Goal: Transaction & Acquisition: Book appointment/travel/reservation

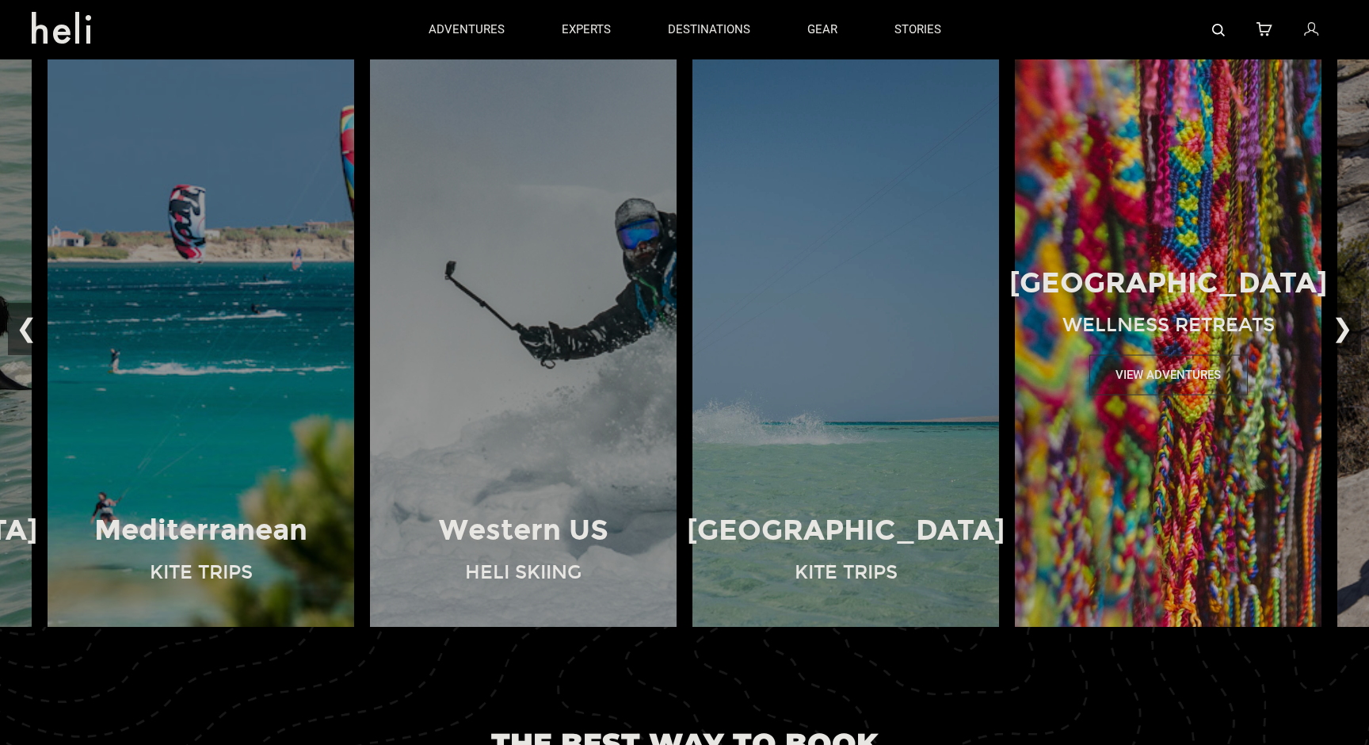
scroll to position [1187, 0]
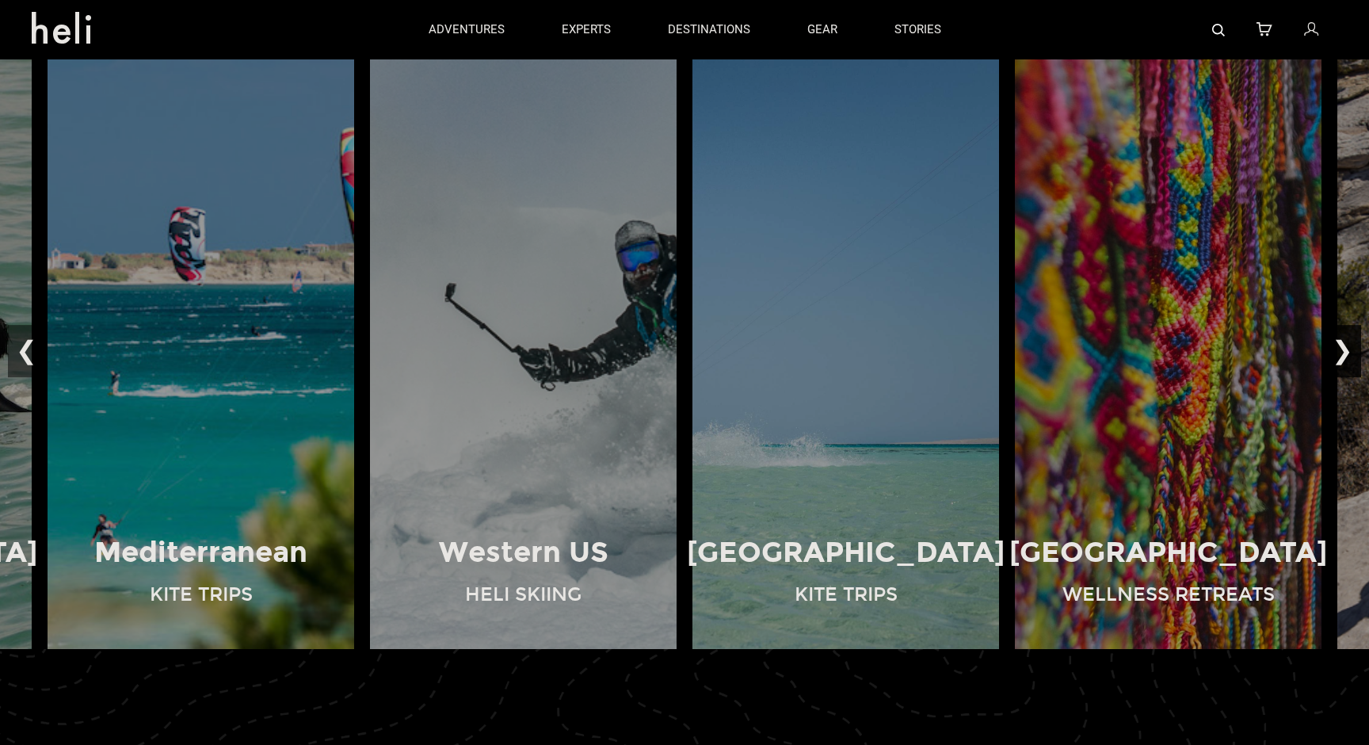
click at [1343, 362] on button "❯" at bounding box center [1342, 351] width 37 height 52
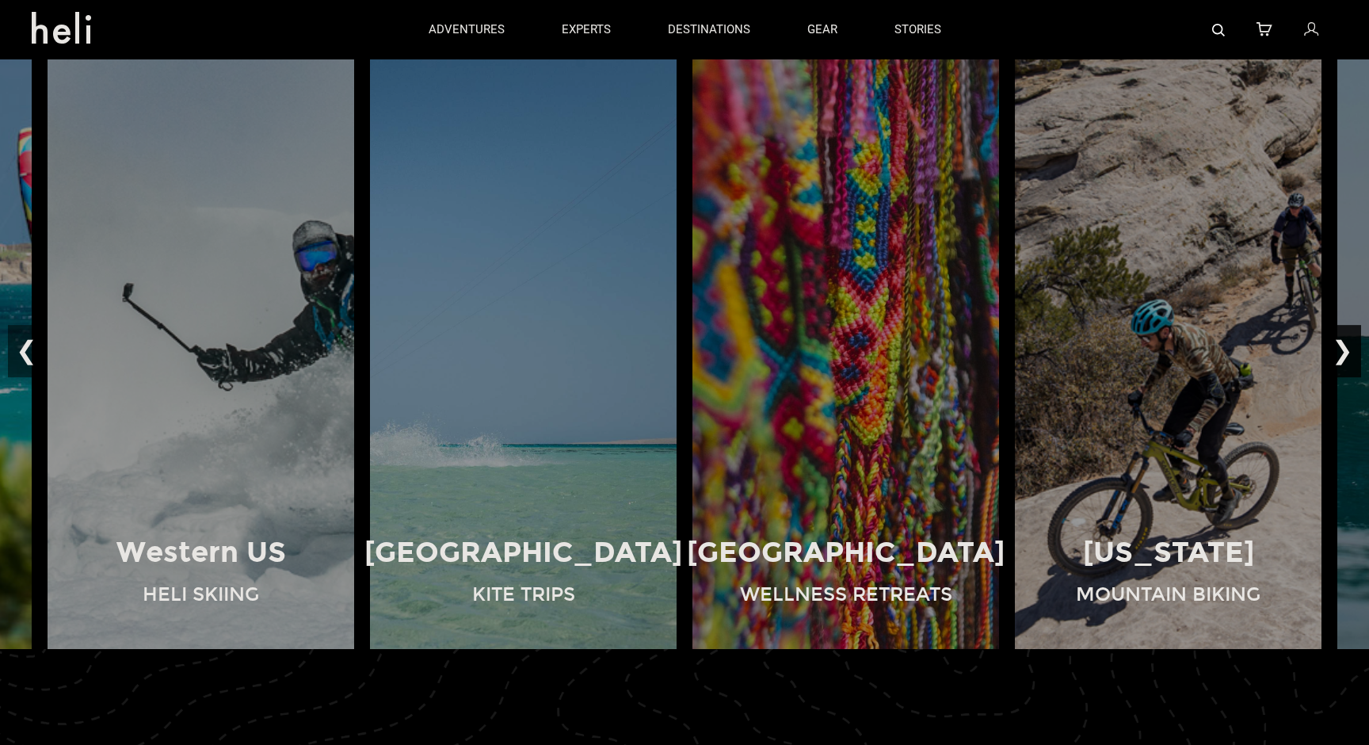
click at [1343, 362] on button "❯" at bounding box center [1342, 351] width 37 height 52
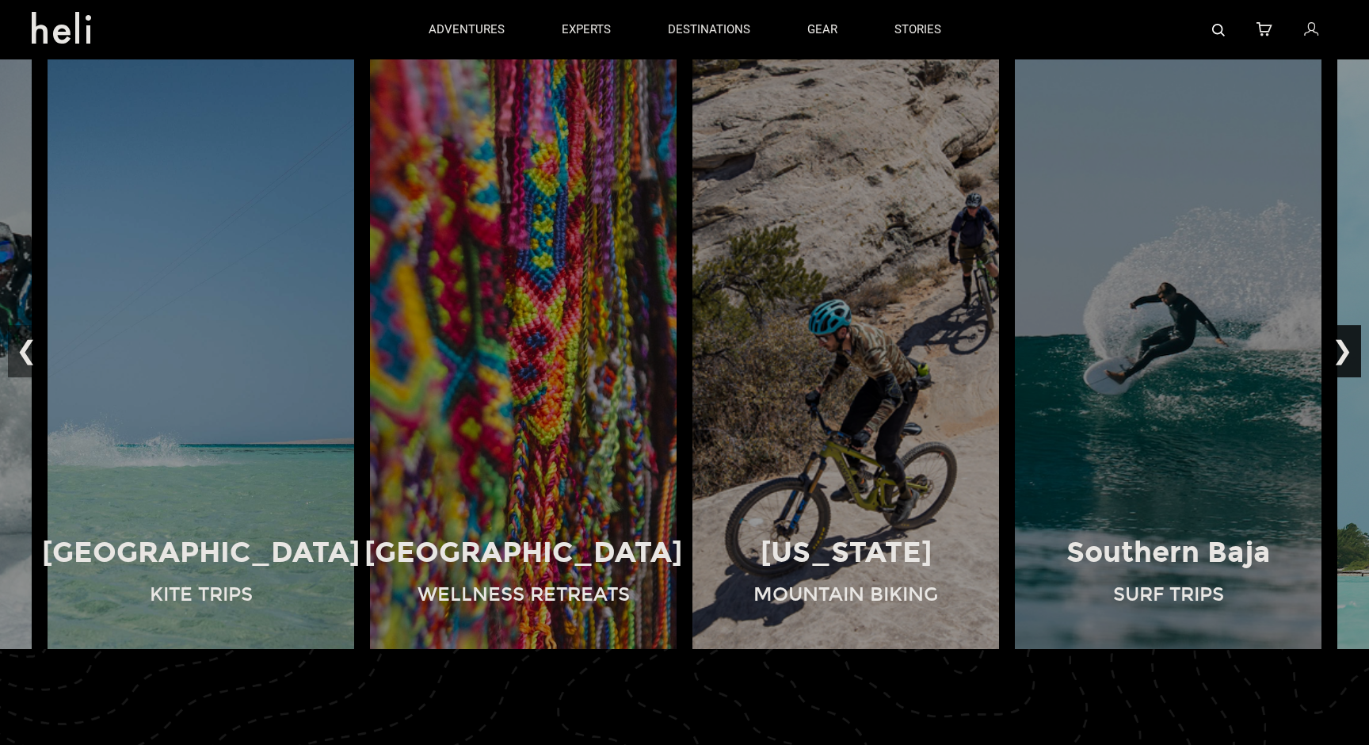
click at [1343, 362] on button "❯" at bounding box center [1342, 351] width 37 height 52
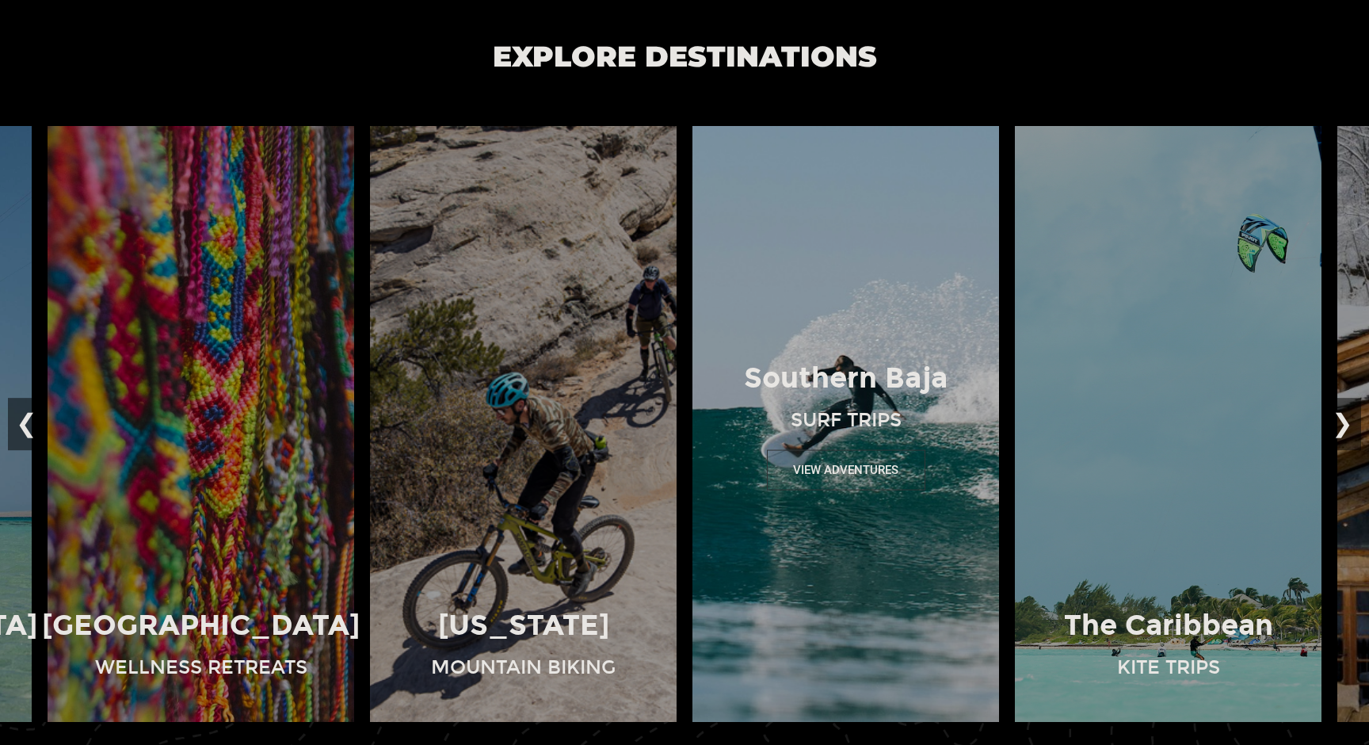
scroll to position [1146, 0]
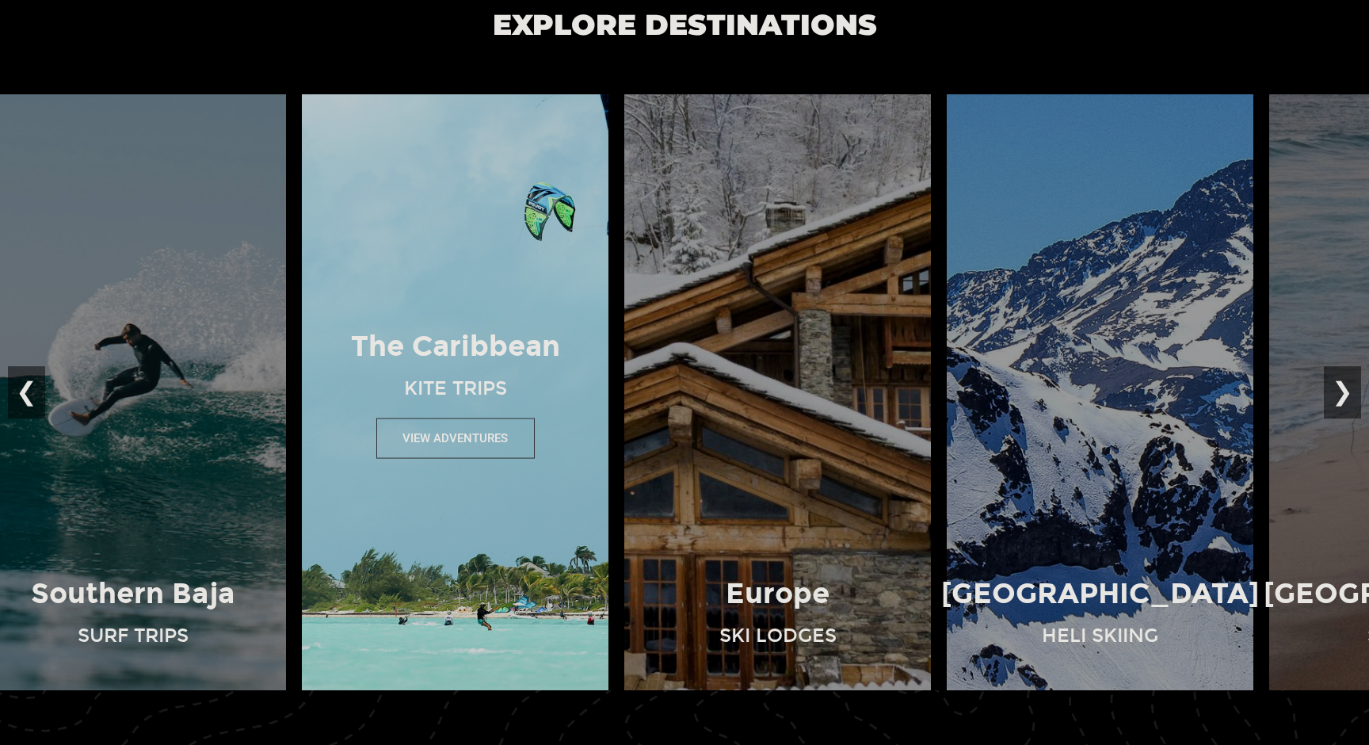
drag, startPoint x: 1177, startPoint y: 612, endPoint x: 462, endPoint y: 659, distance: 716.8
click at [463, 658] on img at bounding box center [455, 392] width 322 height 596
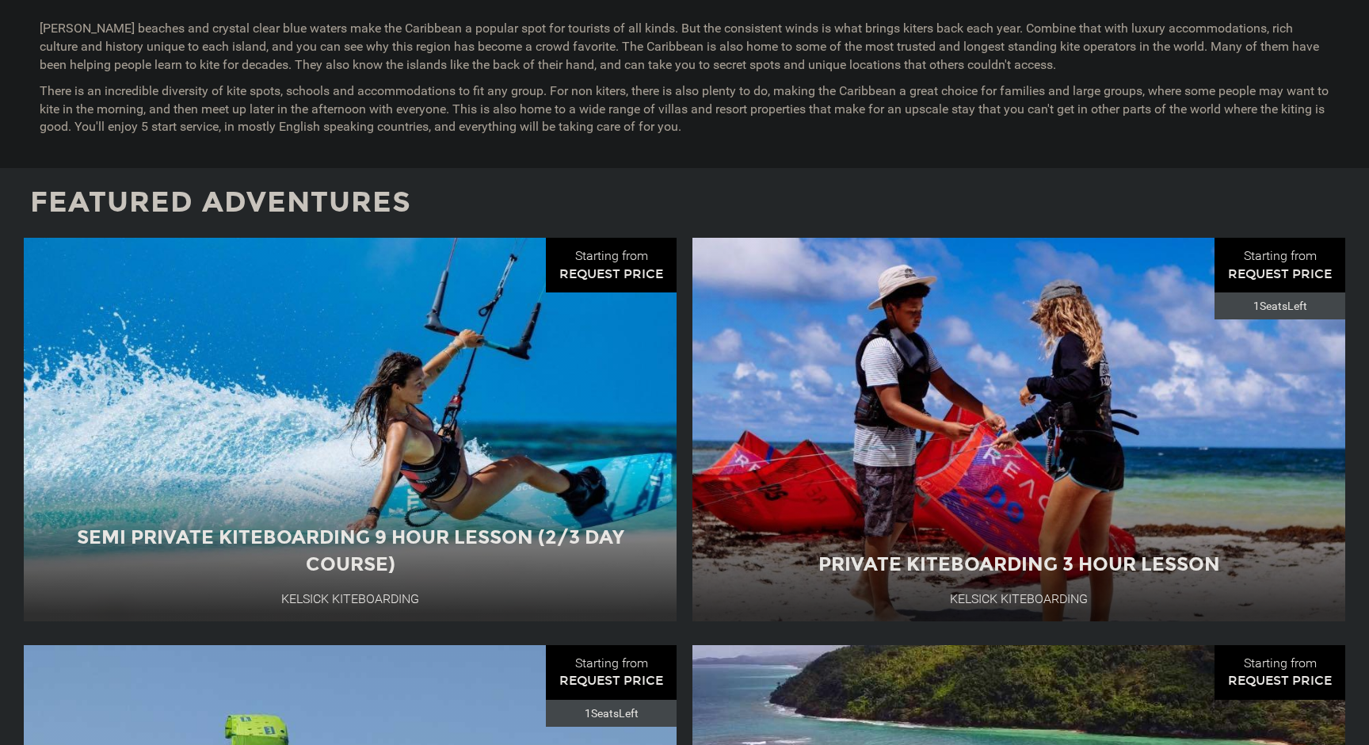
scroll to position [1274, 0]
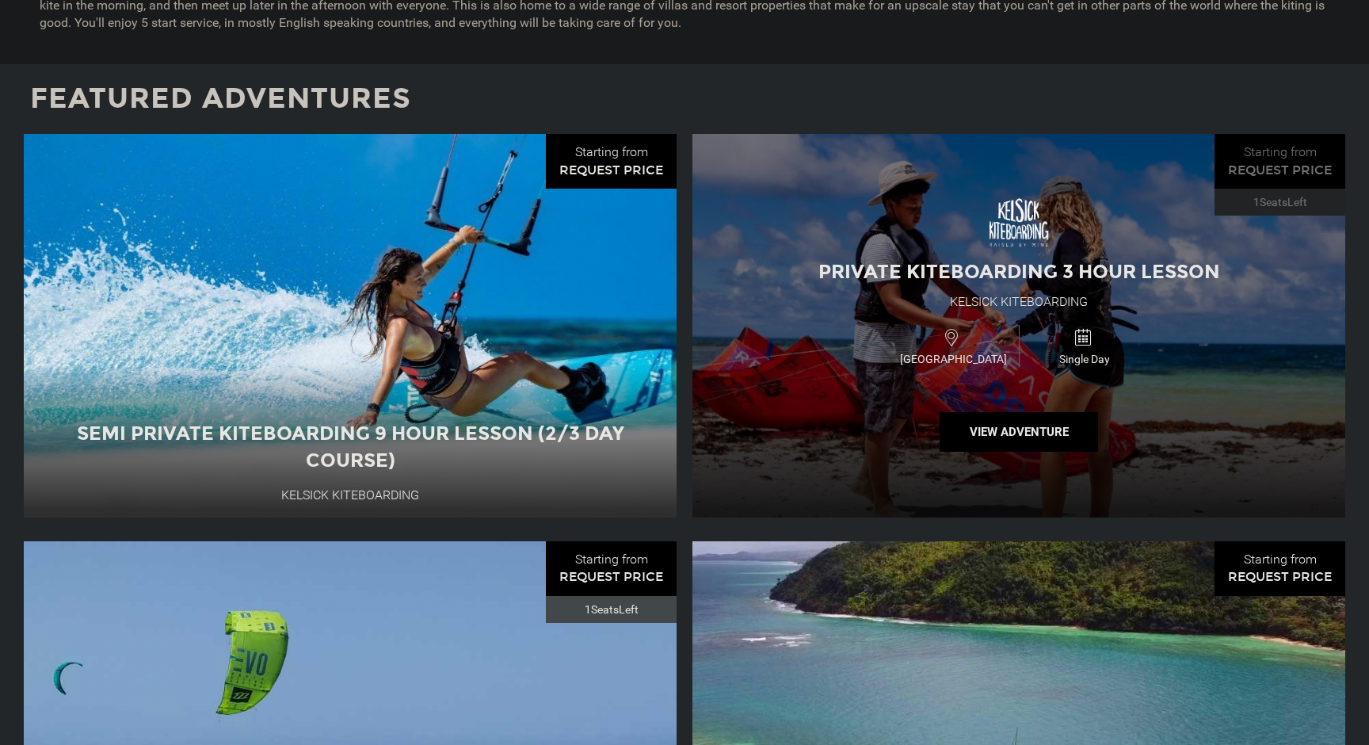
click at [985, 360] on span "Antigua and Barbuda" at bounding box center [953, 359] width 131 height 16
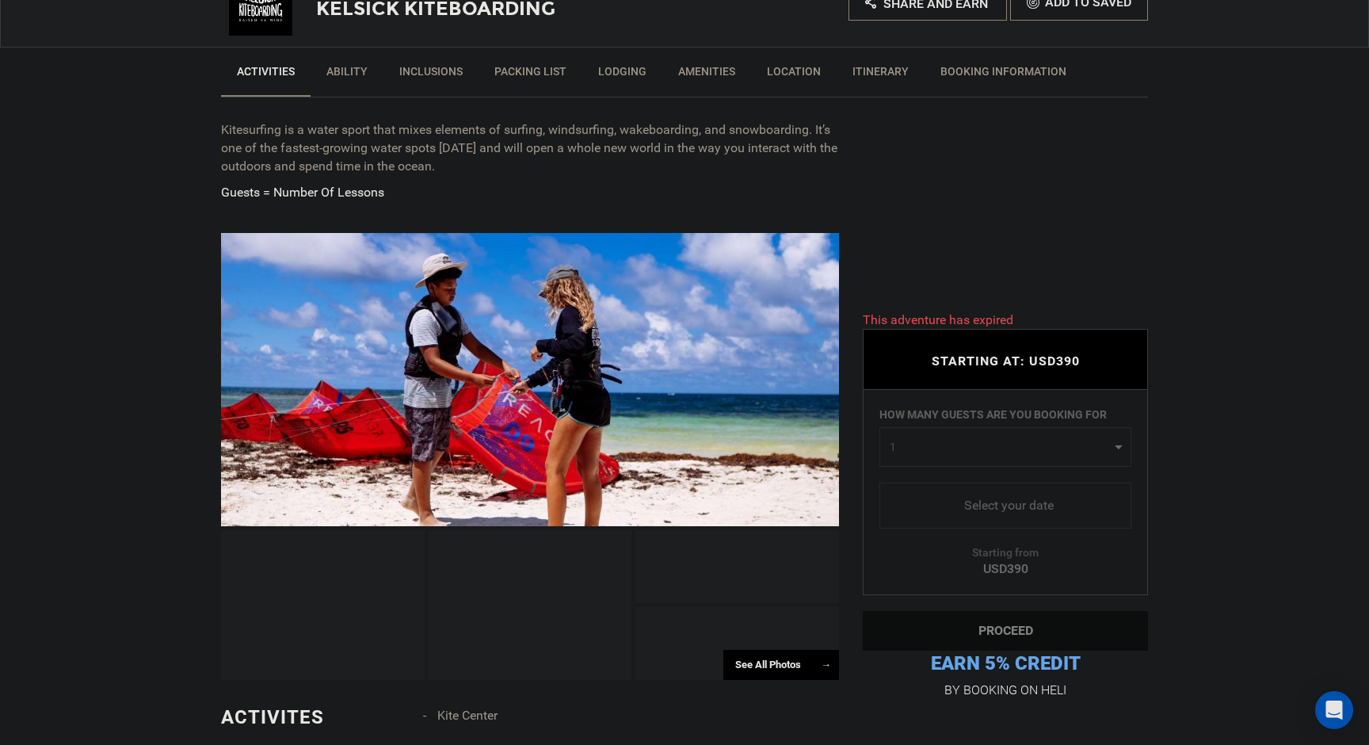
scroll to position [721, 0]
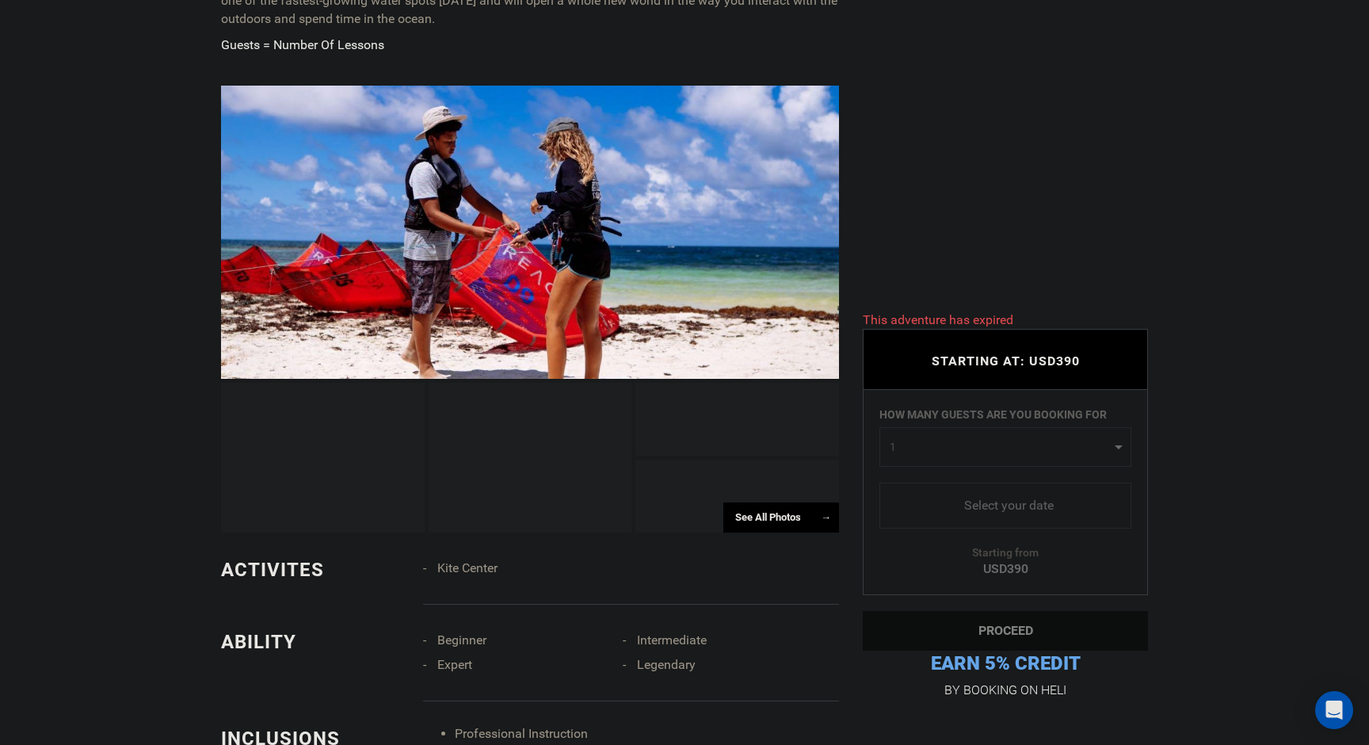
click at [561, 440] on div at bounding box center [531, 458] width 204 height 151
click at [779, 509] on div "See All Photos →" at bounding box center [781, 517] width 116 height 31
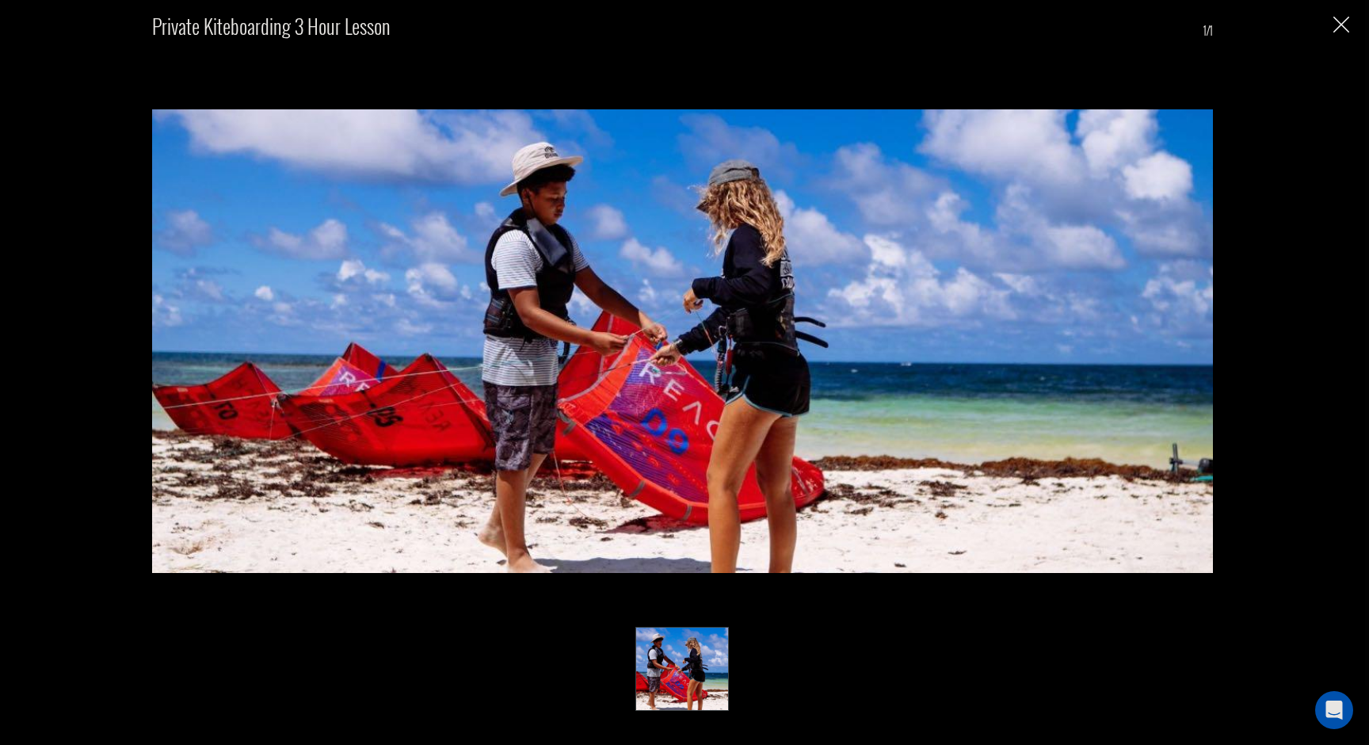
click at [1347, 22] on img "Close" at bounding box center [1341, 25] width 16 height 16
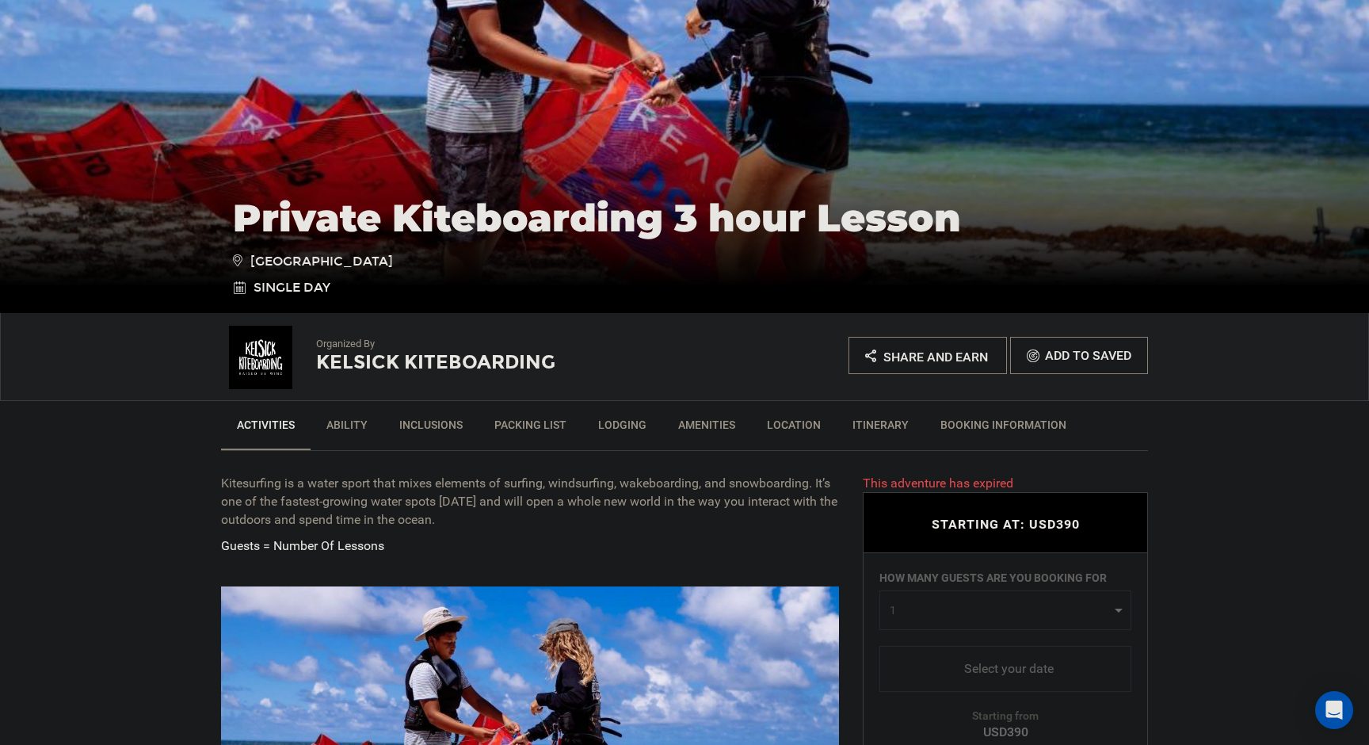
scroll to position [227, 0]
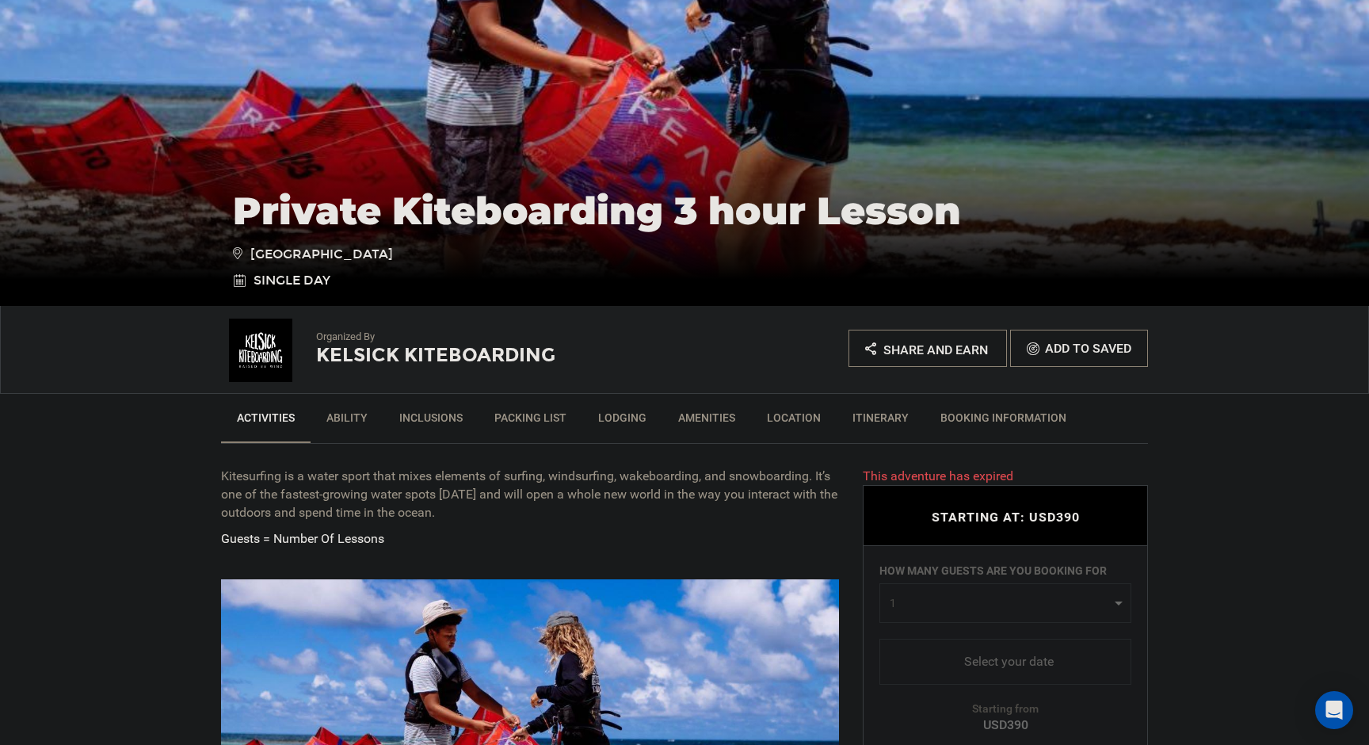
click at [345, 416] on link "Ability" at bounding box center [347, 422] width 73 height 40
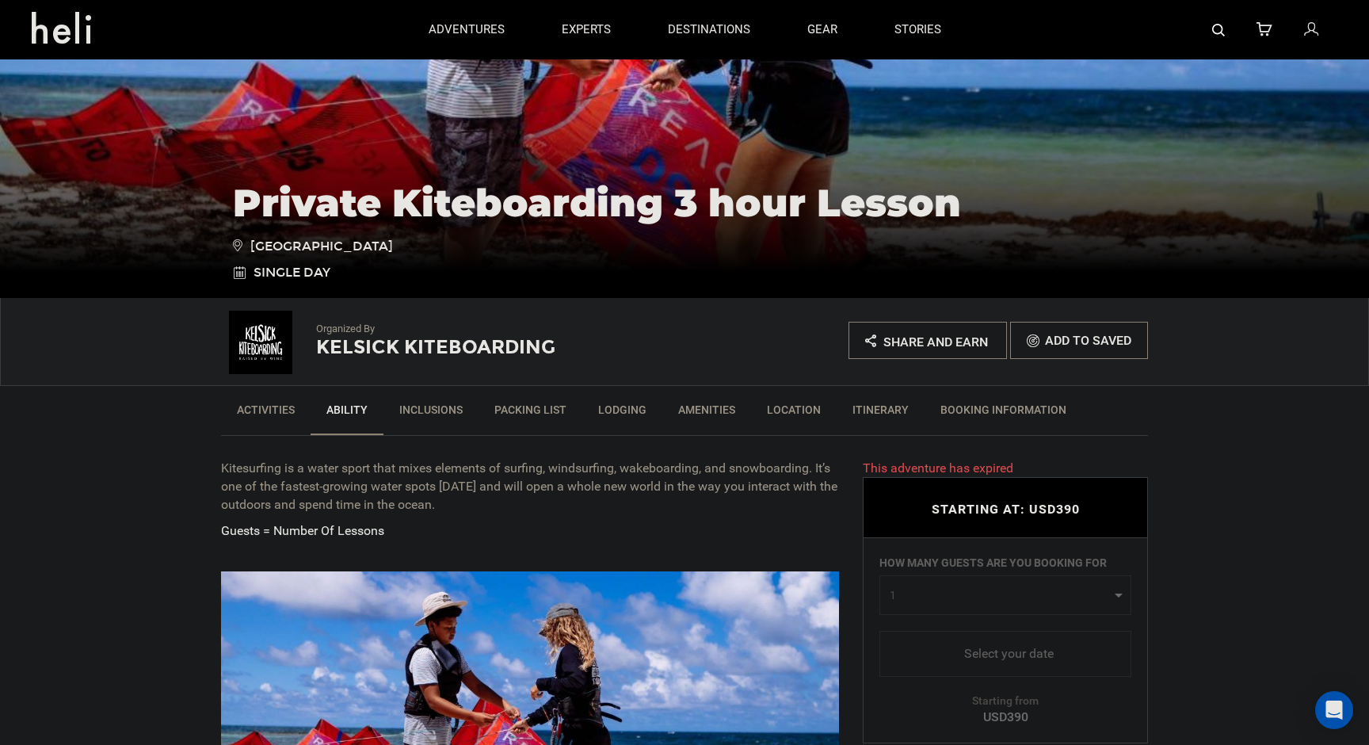
scroll to position [228, 0]
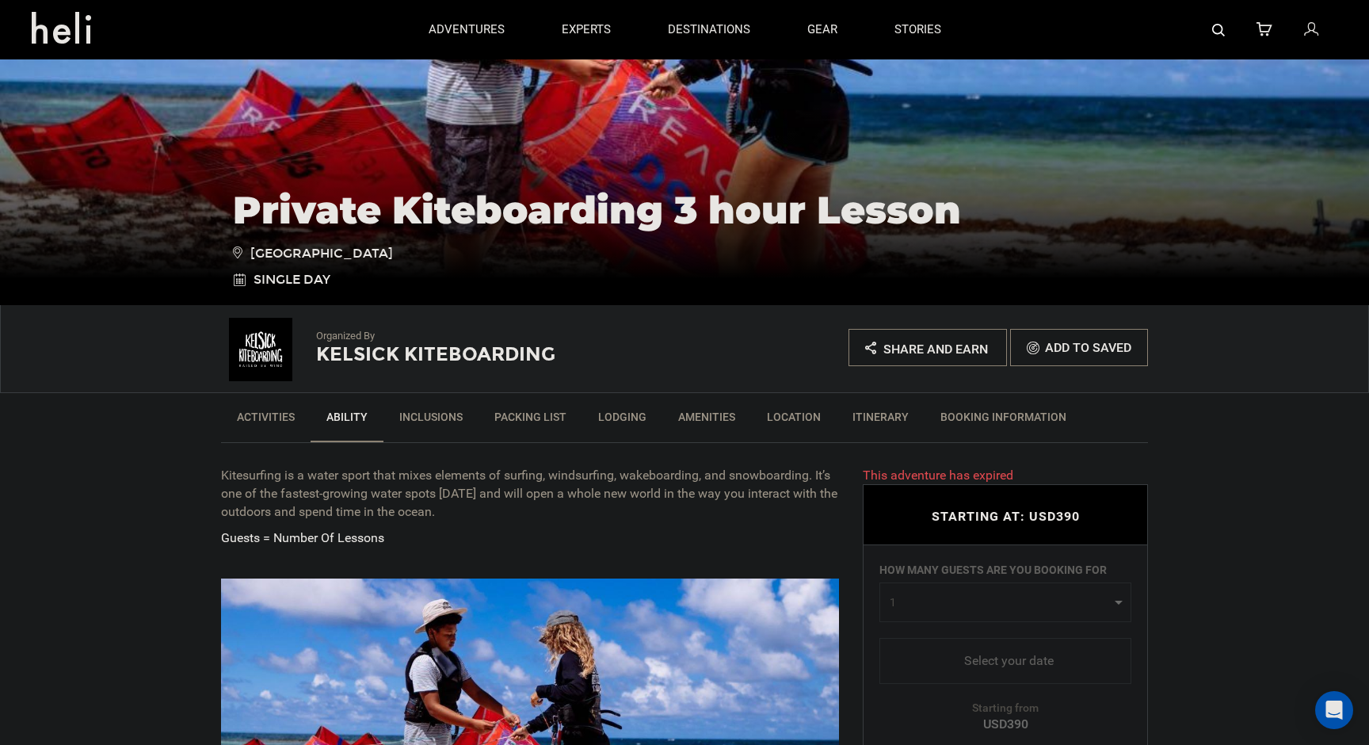
click at [421, 398] on ul "Activities Ability Inclusions Packing List Lodging Amenities Location Itinerary…" at bounding box center [684, 418] width 927 height 50
click at [423, 406] on link "Inclusions" at bounding box center [430, 421] width 95 height 40
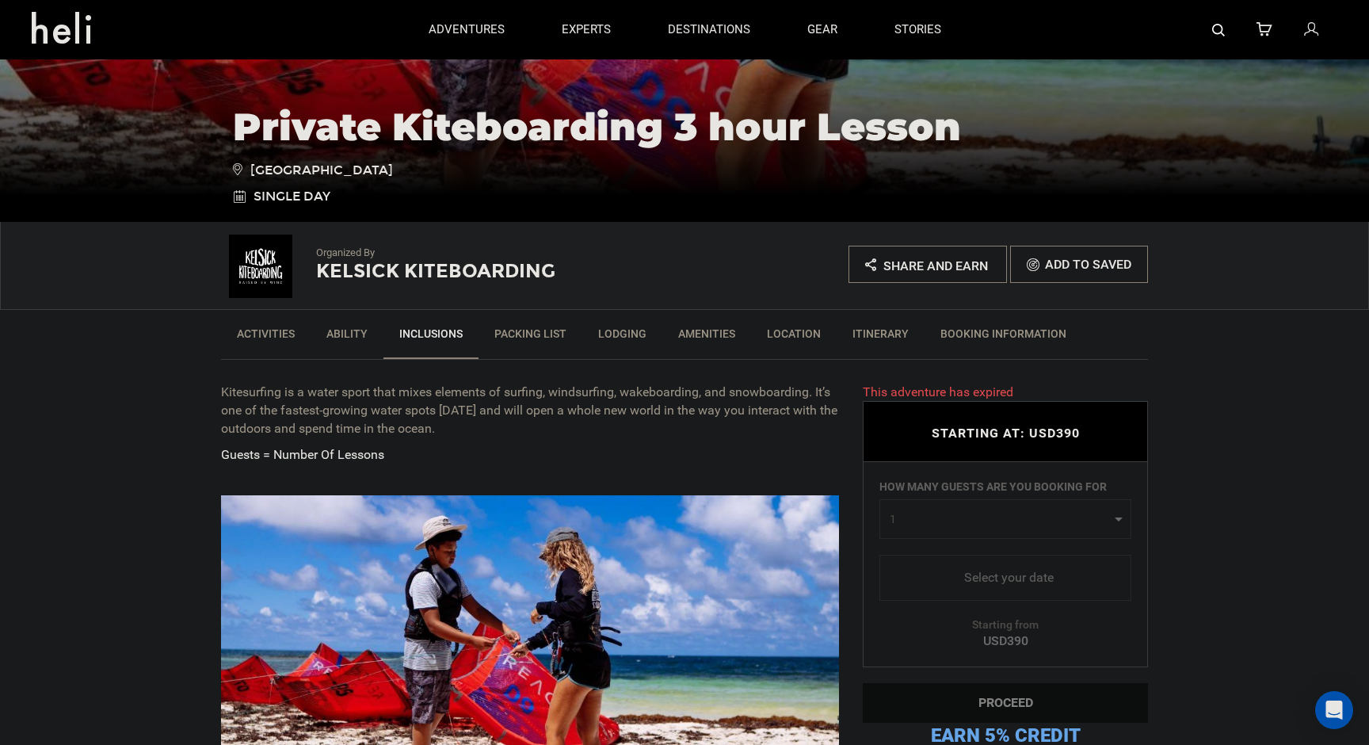
click at [701, 342] on link "Amenities" at bounding box center [706, 338] width 89 height 40
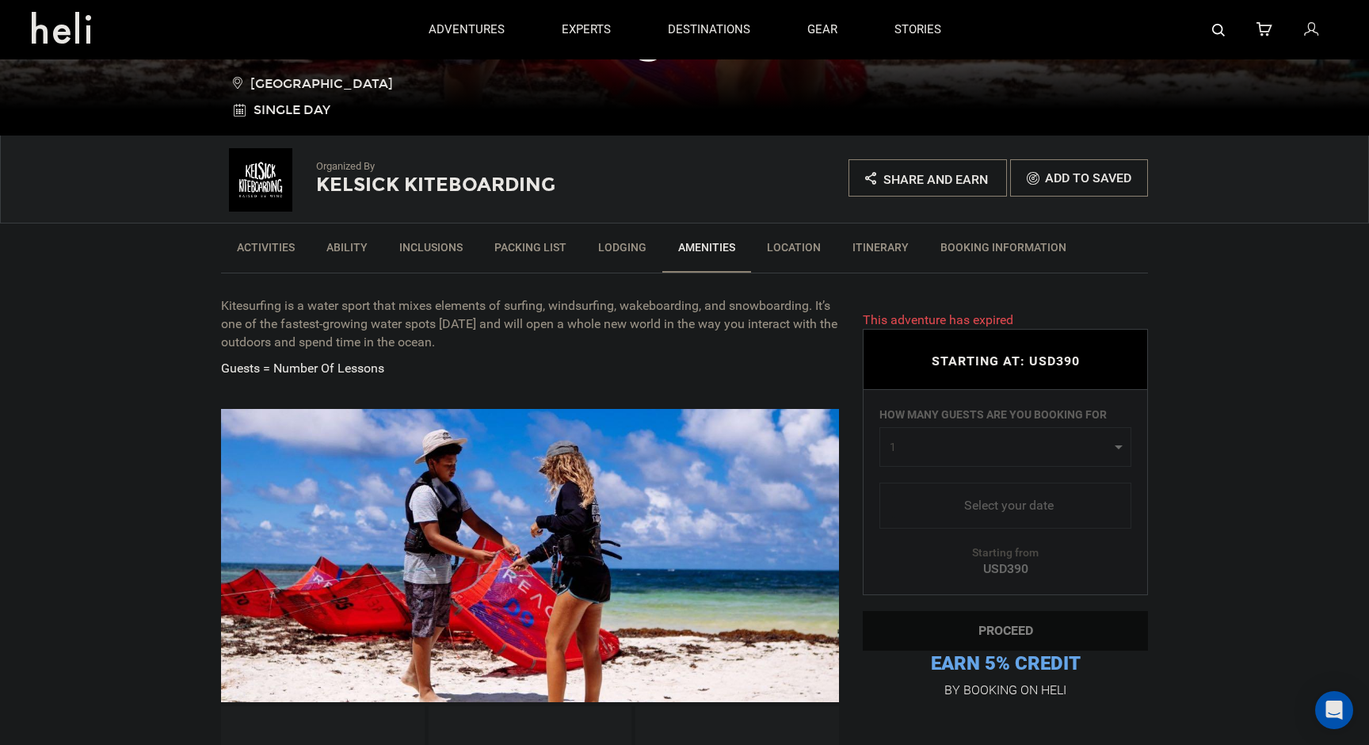
click at [794, 246] on link "Location" at bounding box center [794, 251] width 86 height 40
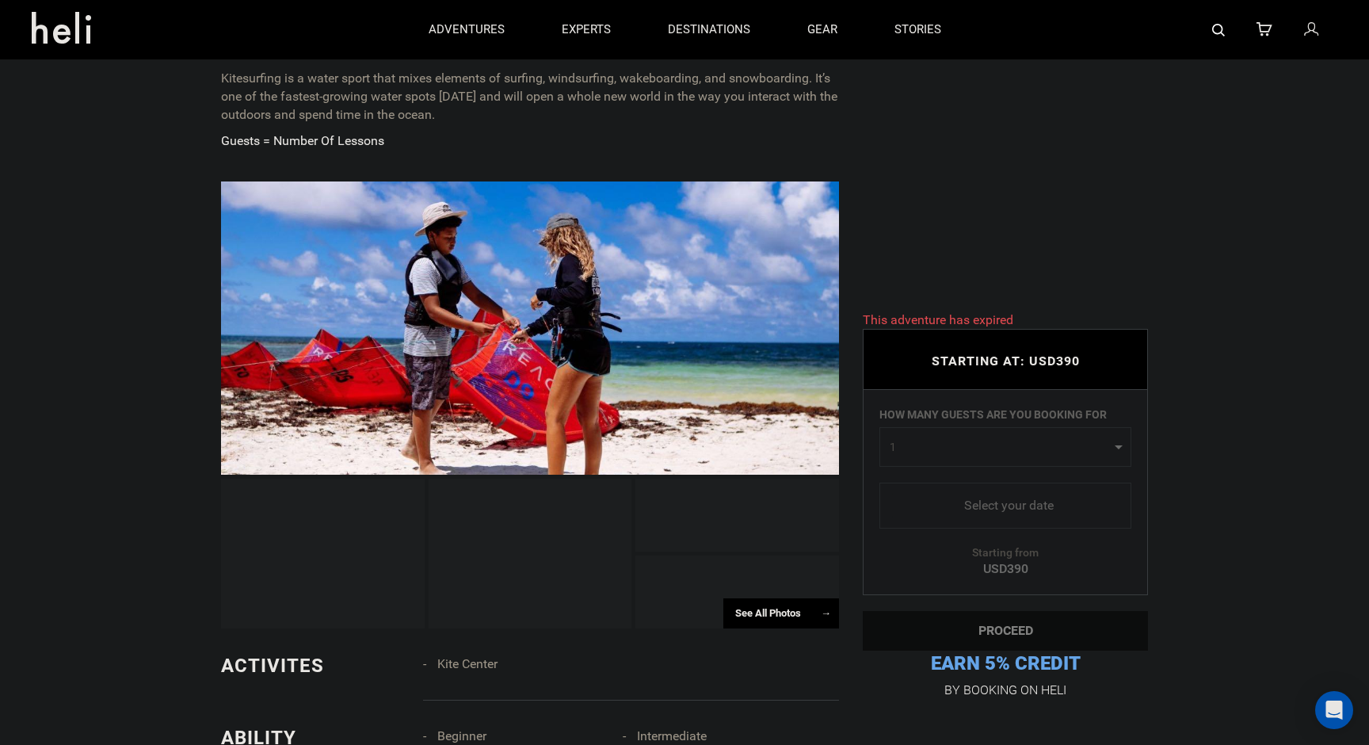
scroll to position [0, 0]
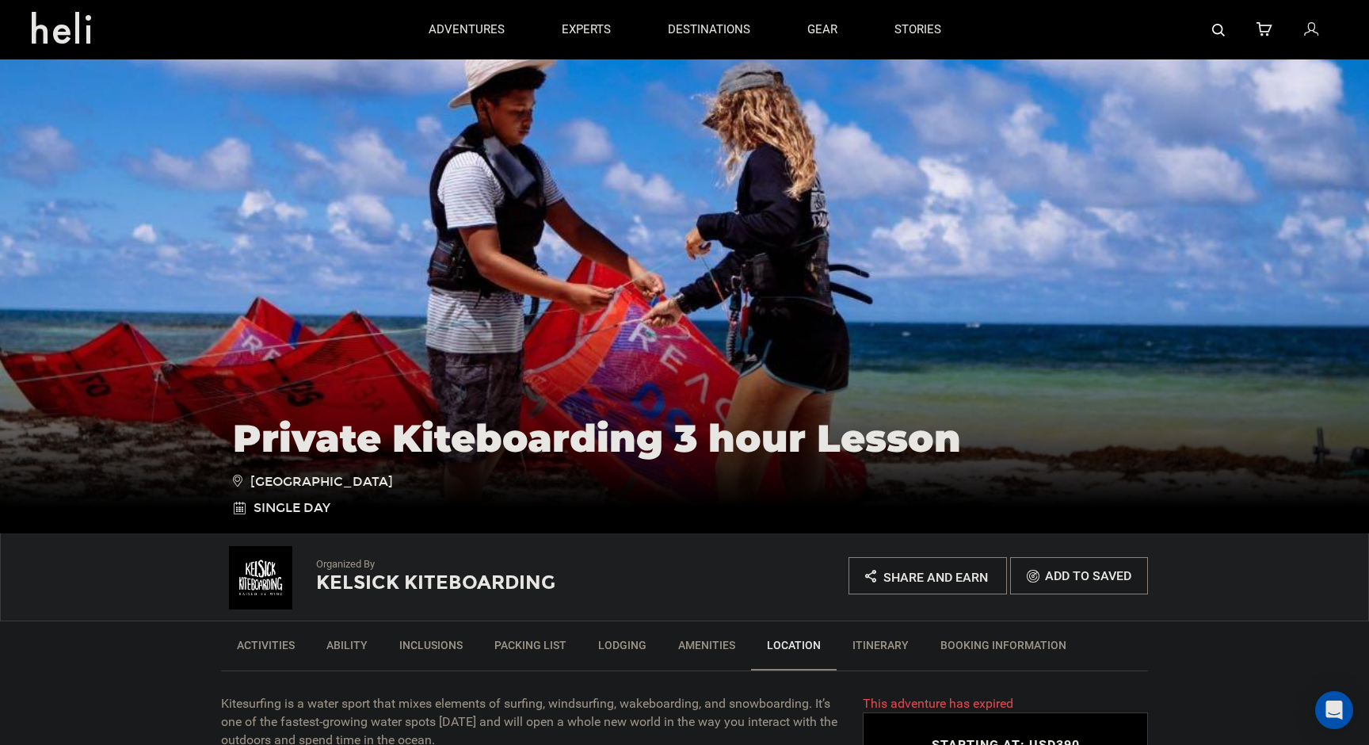
click at [798, 649] on link "Location" at bounding box center [794, 649] width 86 height 41
click at [878, 648] on link "Itinerary" at bounding box center [880, 649] width 88 height 40
click at [999, 636] on link "BOOKING INFORMATION" at bounding box center [1003, 649] width 158 height 40
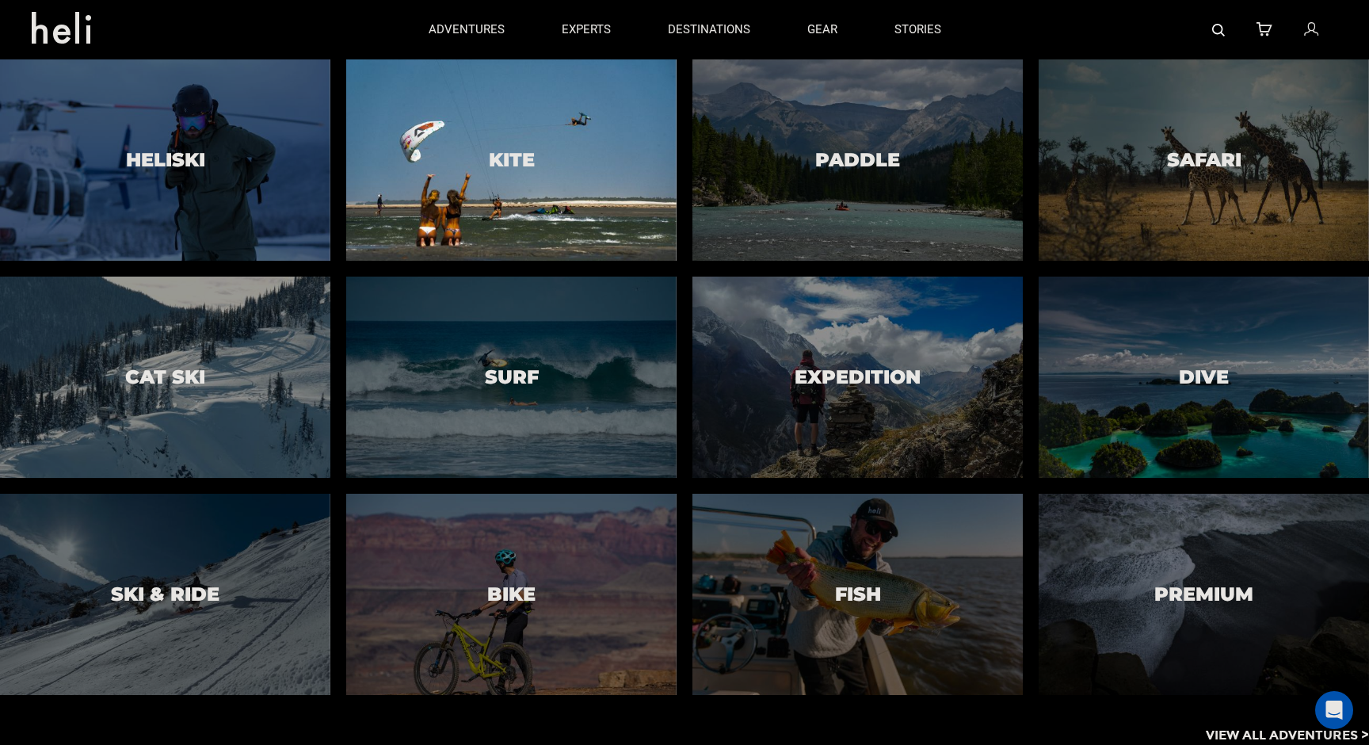
click at [574, 181] on div at bounding box center [511, 159] width 337 height 205
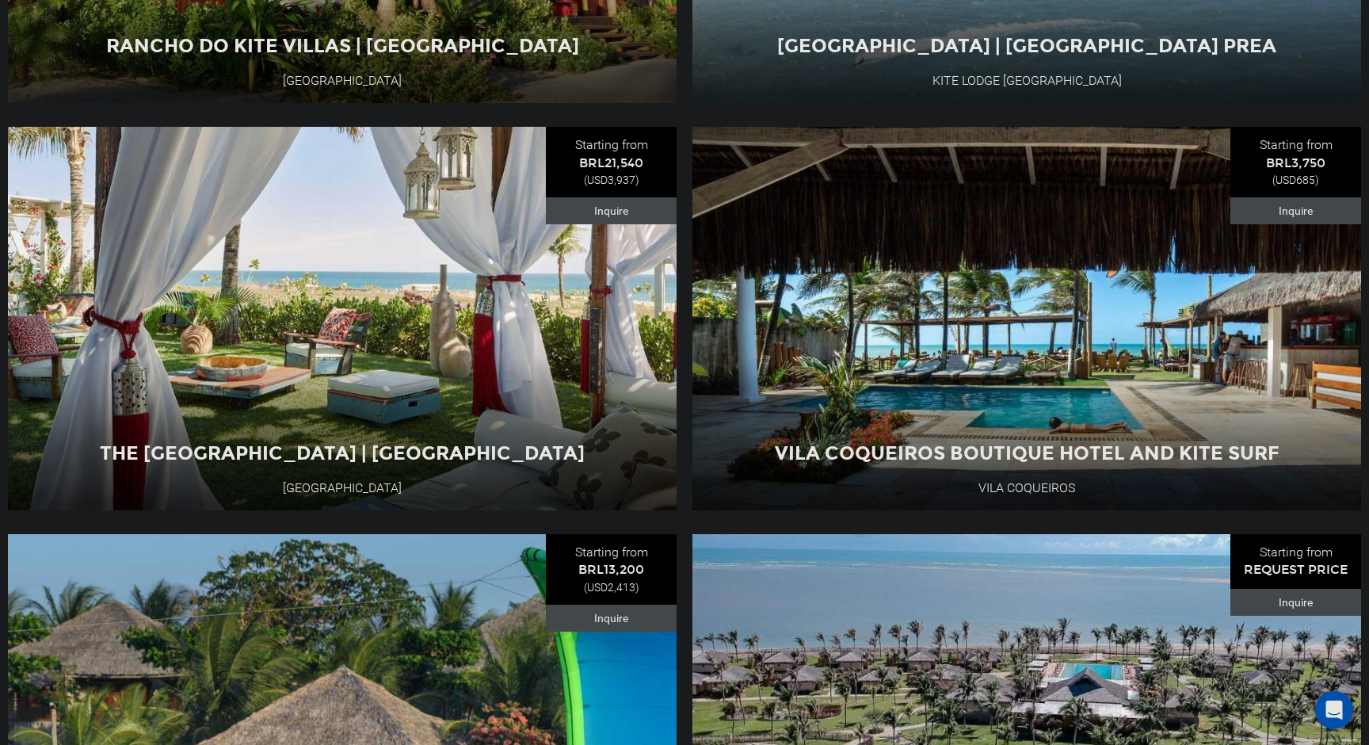
scroll to position [1118, 0]
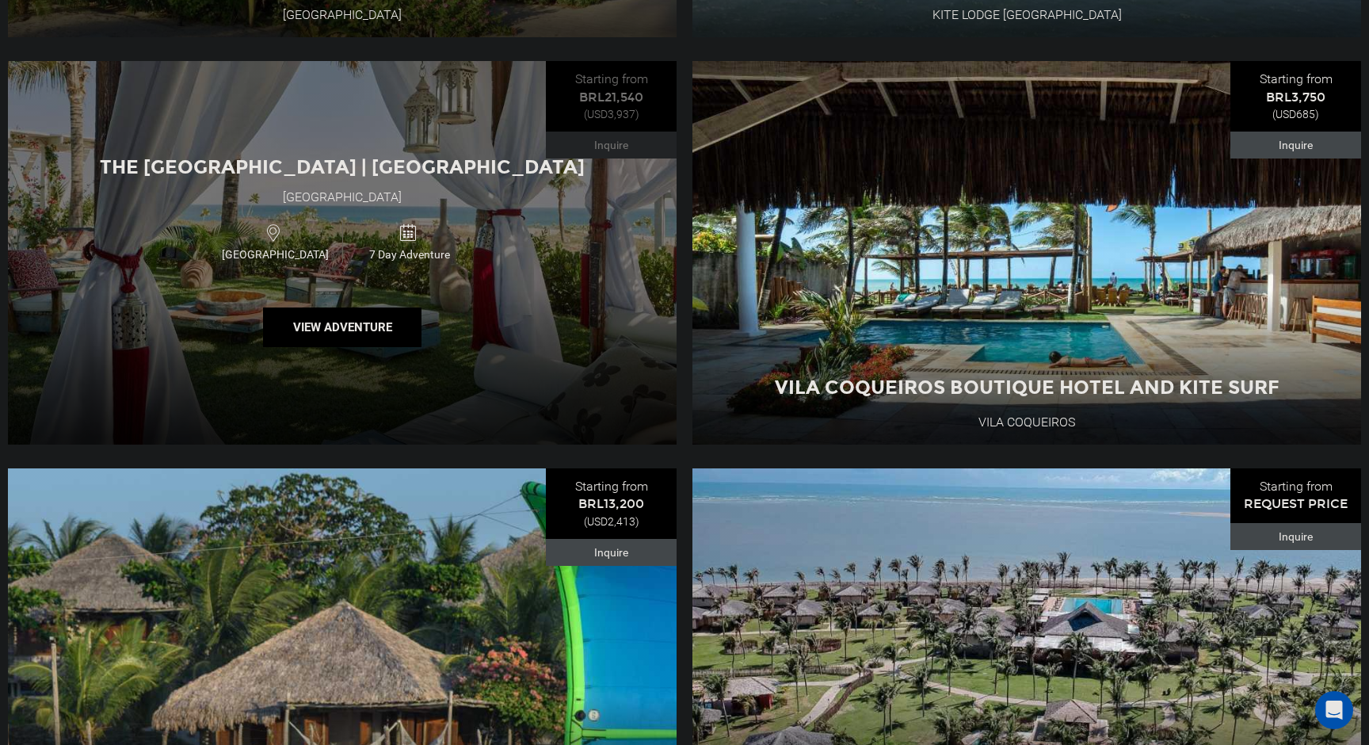
click at [467, 303] on div "The Chili Beach Resort | Brazil Chili Beach Resort Brazil 7 Day Adventure View …" at bounding box center [342, 252] width 669 height 383
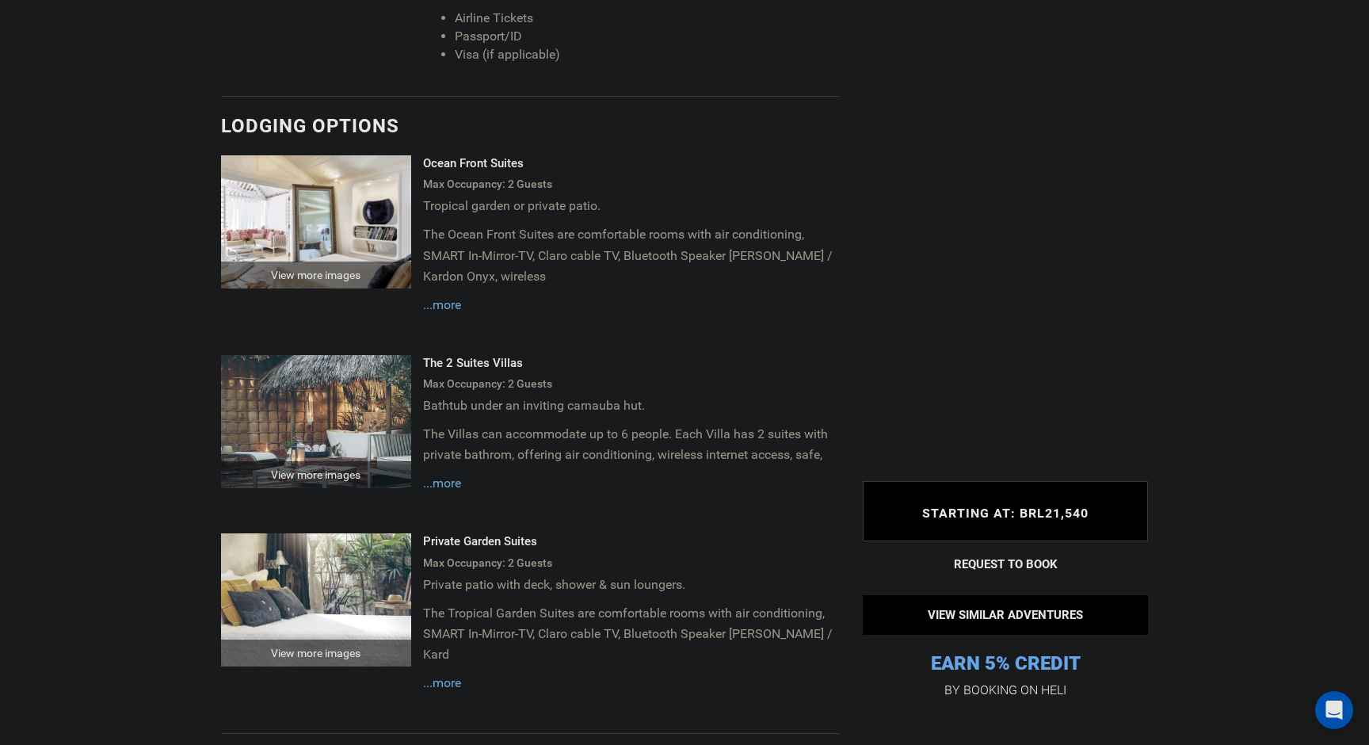
scroll to position [2436, 0]
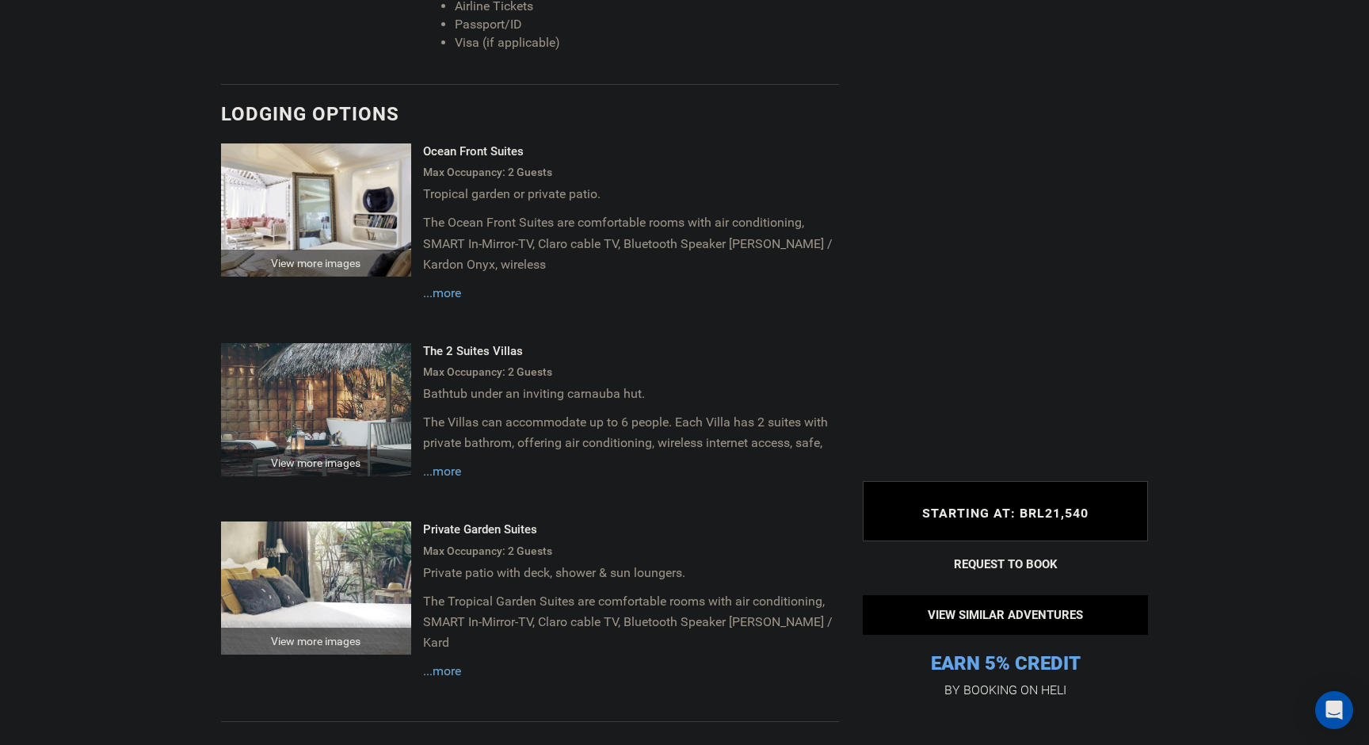
click at [444, 285] on span "...more" at bounding box center [442, 292] width 38 height 15
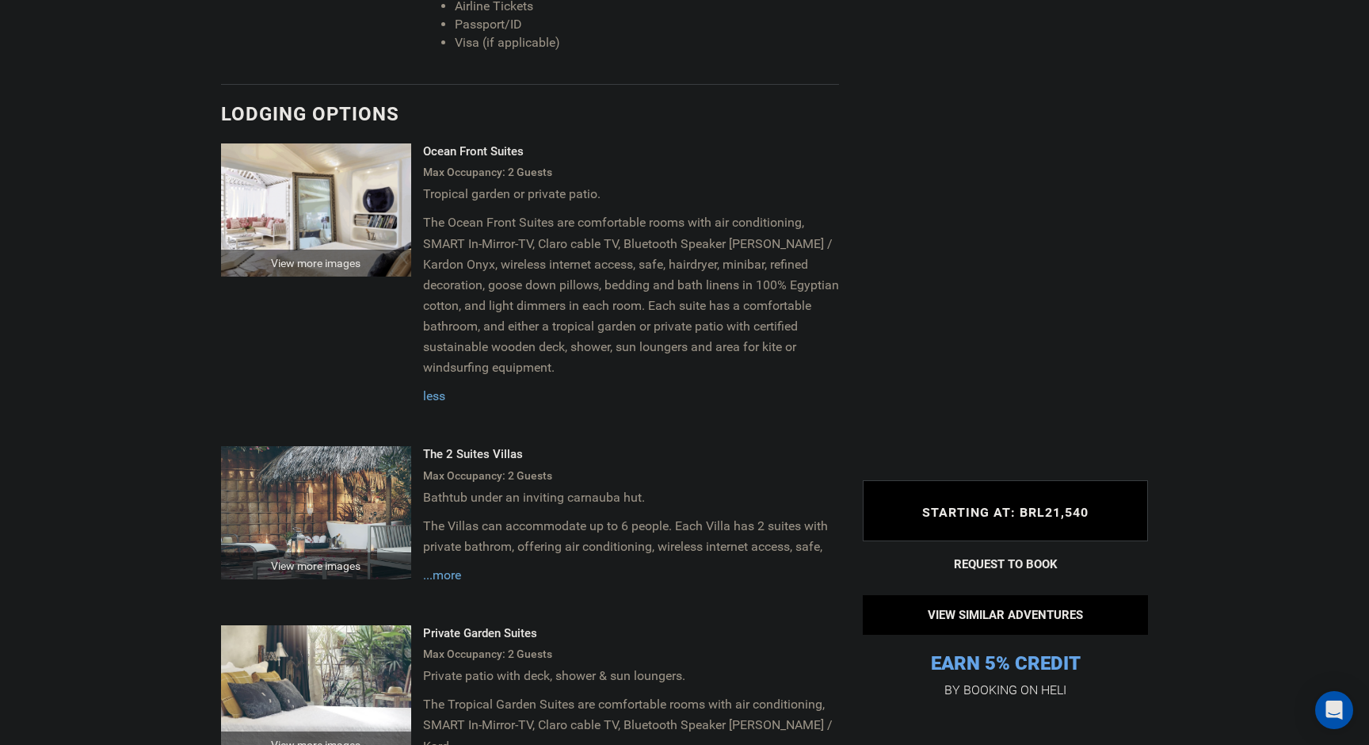
click at [330, 207] on img at bounding box center [316, 209] width 190 height 133
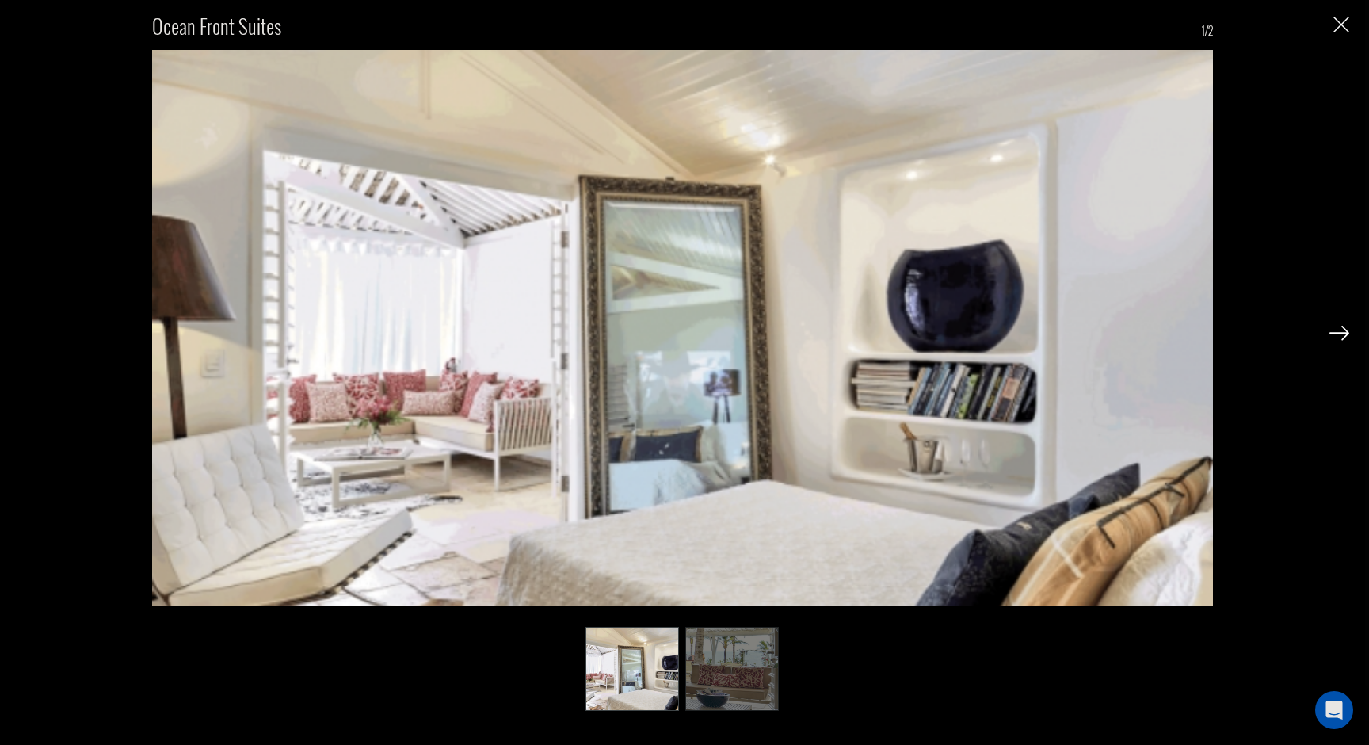
click at [1335, 335] on img at bounding box center [1339, 333] width 20 height 14
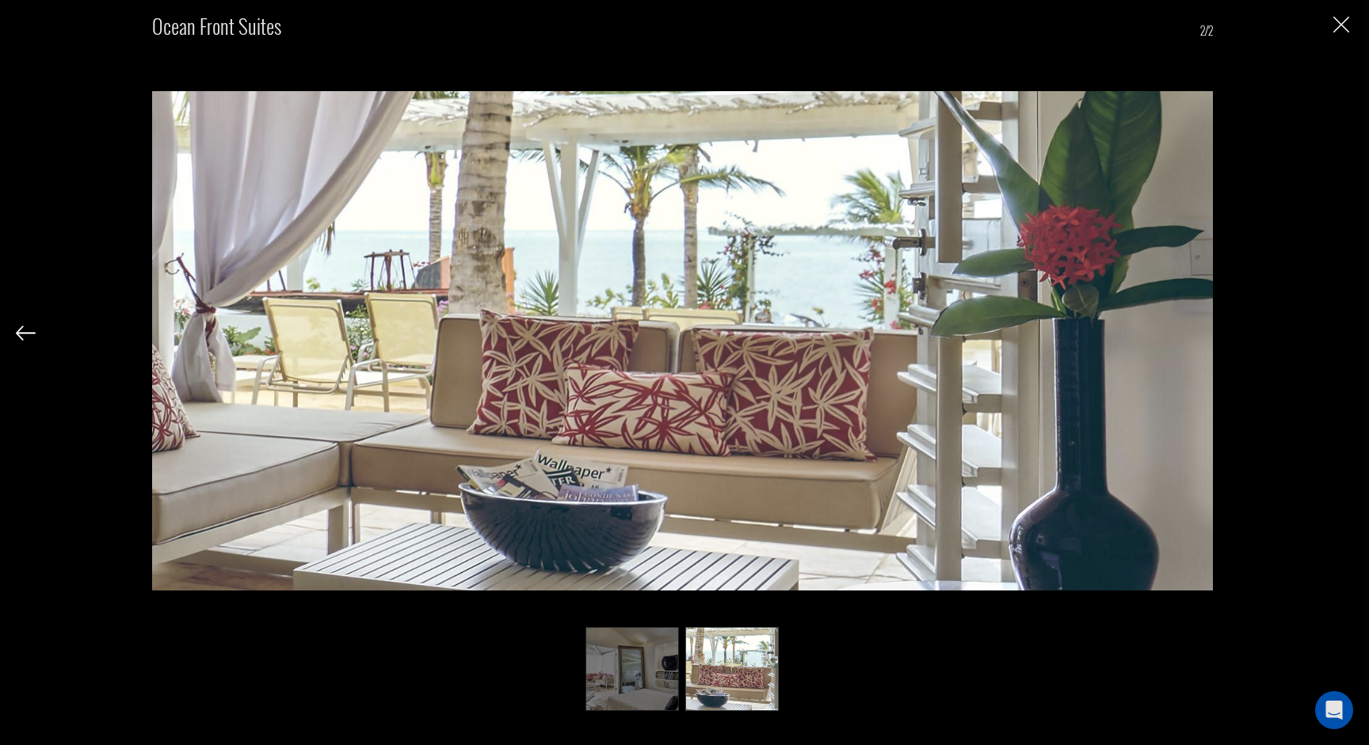
click at [1335, 335] on div "Ocean Front Suites 2/2" at bounding box center [682, 353] width 1333 height 707
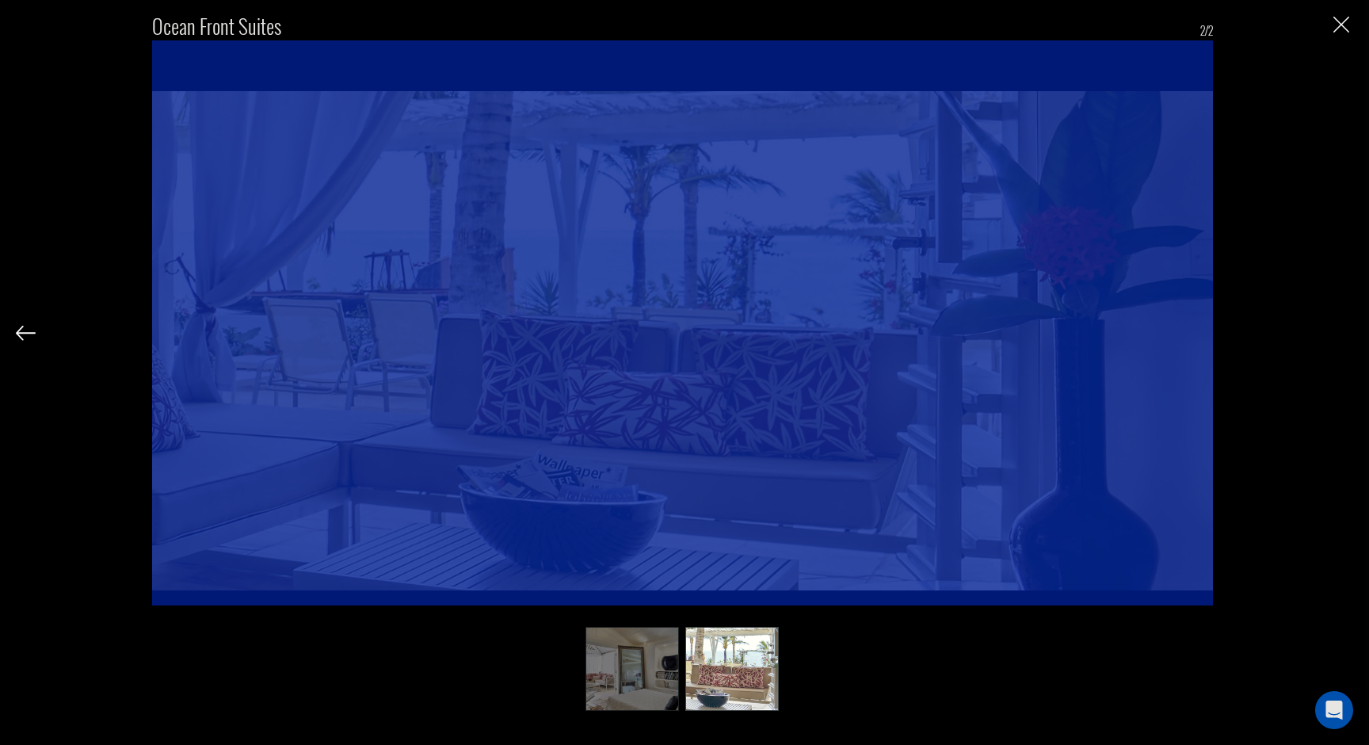
click at [1340, 25] on img "Close" at bounding box center [1341, 25] width 16 height 16
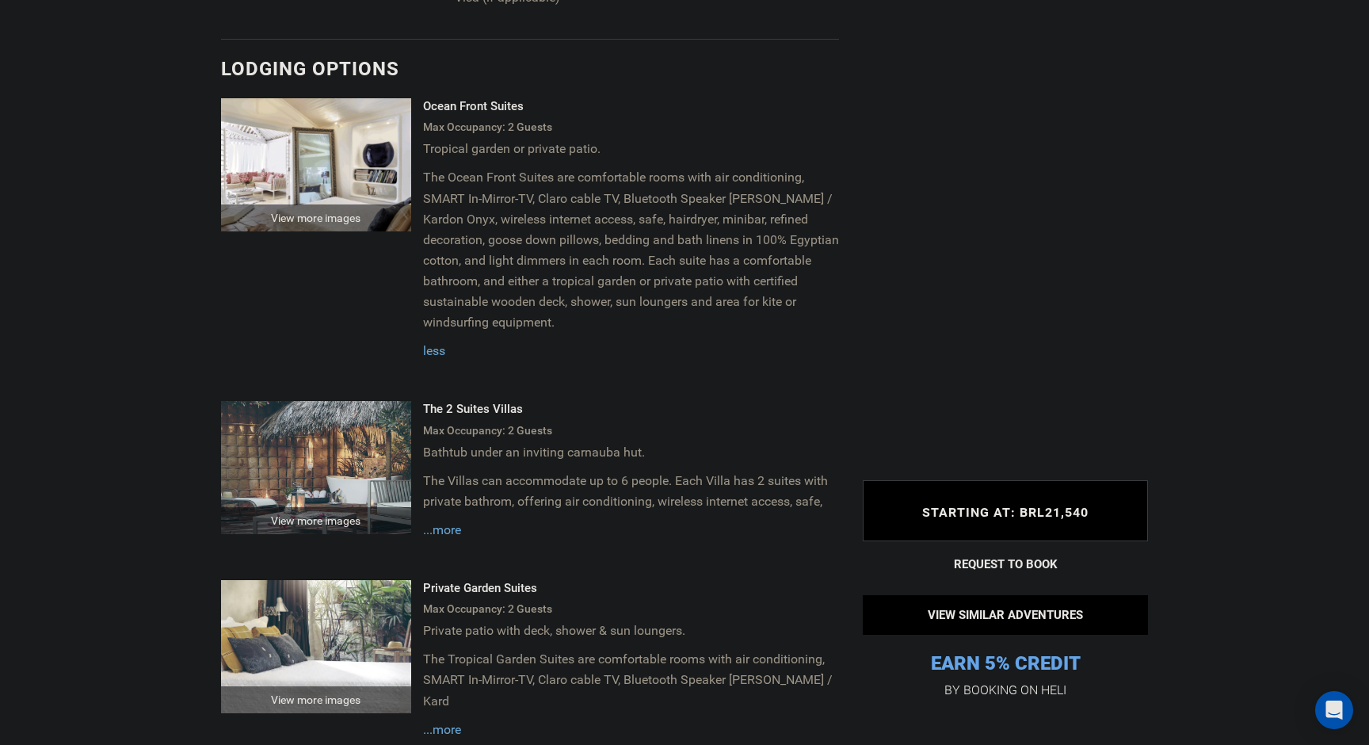
scroll to position [2482, 0]
click at [368, 452] on img at bounding box center [316, 465] width 190 height 133
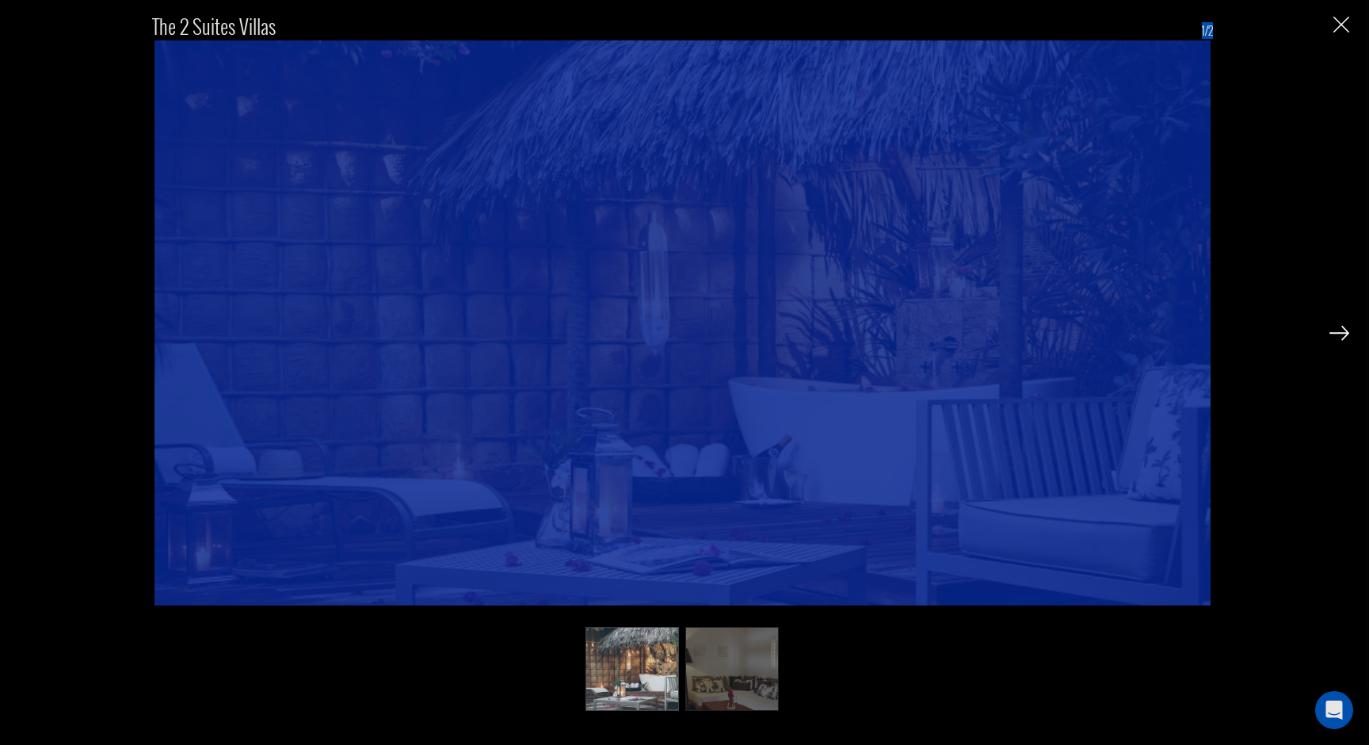
click at [1263, 356] on div "The 2 Suites Villas 1/2" at bounding box center [682, 353] width 1333 height 707
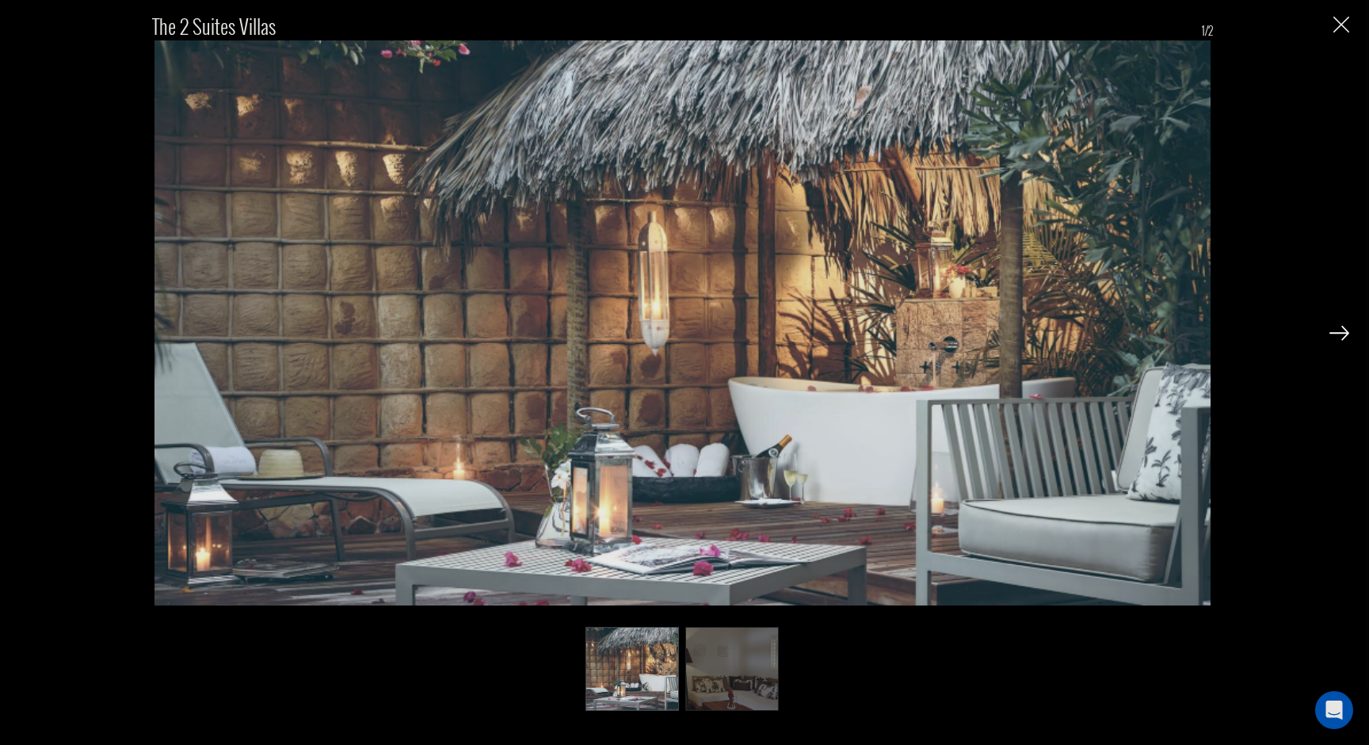
click at [1339, 337] on img at bounding box center [1339, 333] width 20 height 14
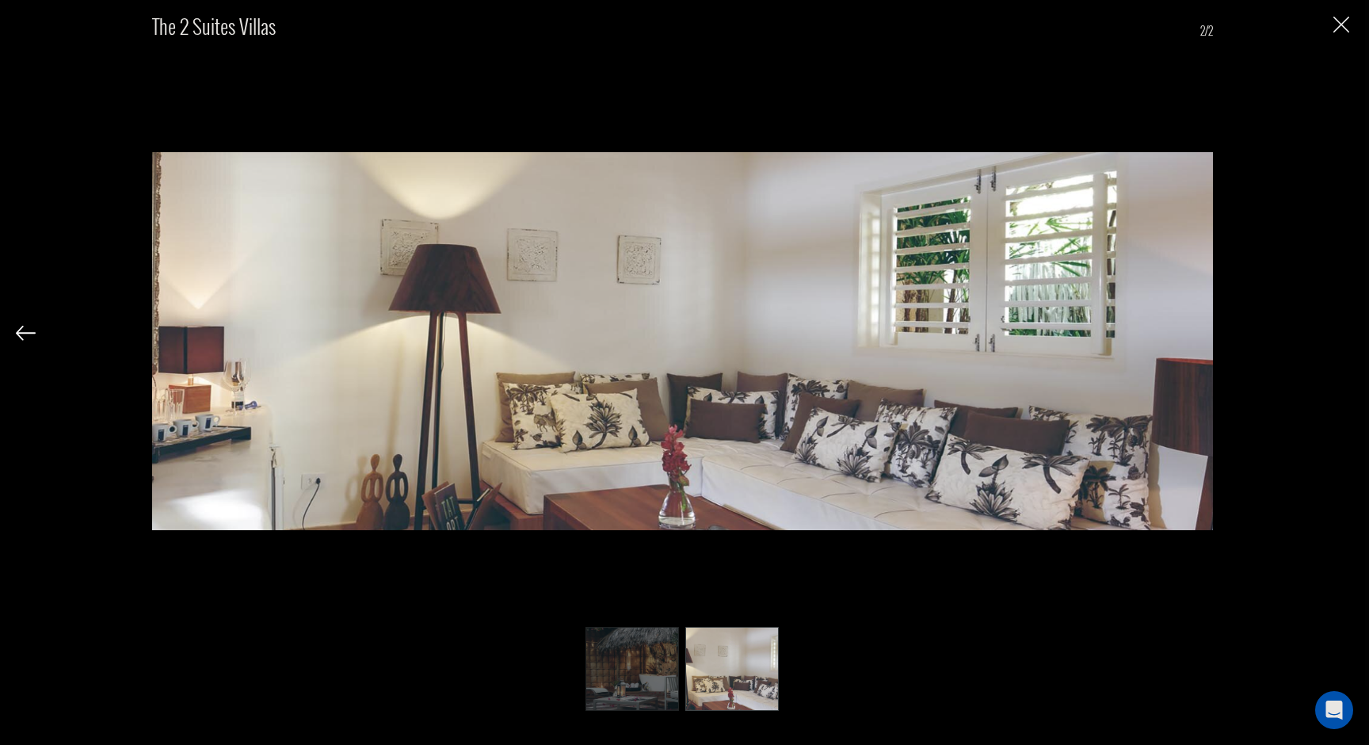
click at [1339, 337] on div "The 2 Suites Villas 2/2" at bounding box center [682, 353] width 1333 height 707
click at [28, 332] on img at bounding box center [26, 333] width 20 height 14
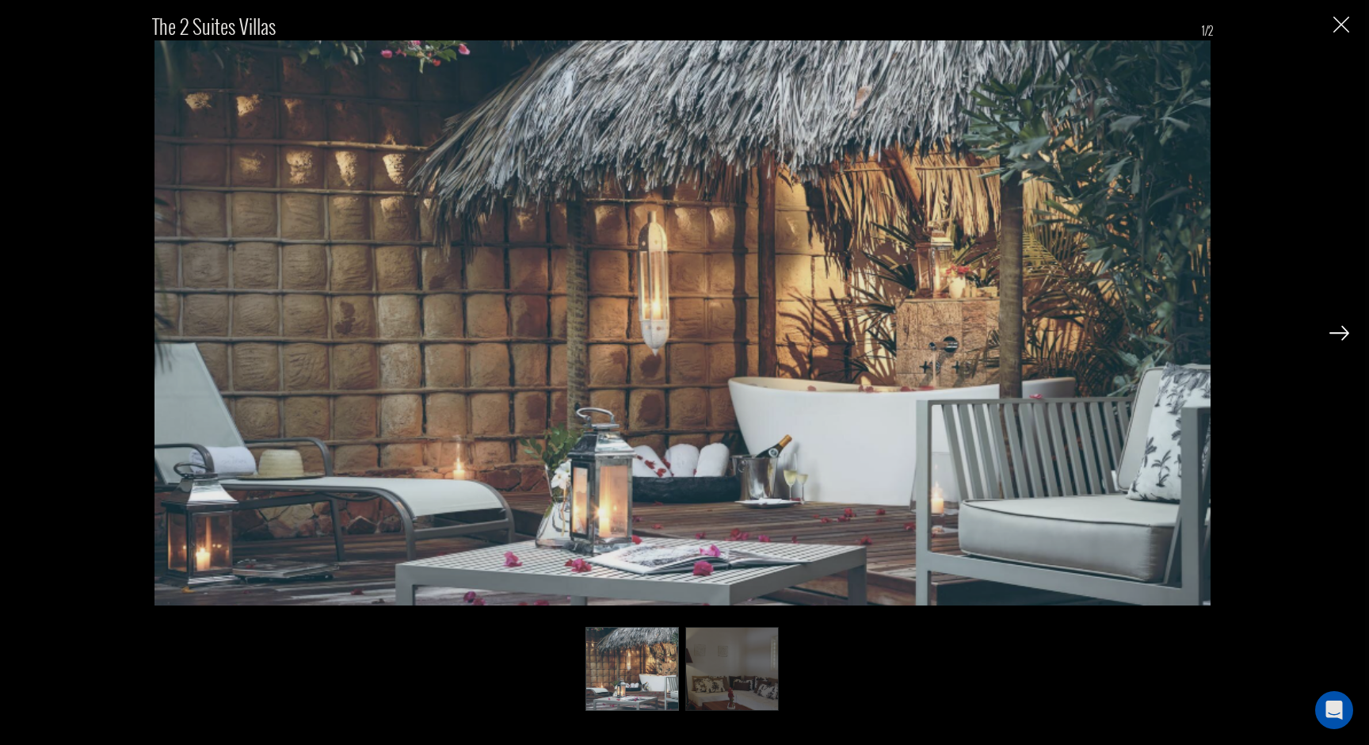
click at [1343, 18] on img "Close" at bounding box center [1341, 25] width 16 height 16
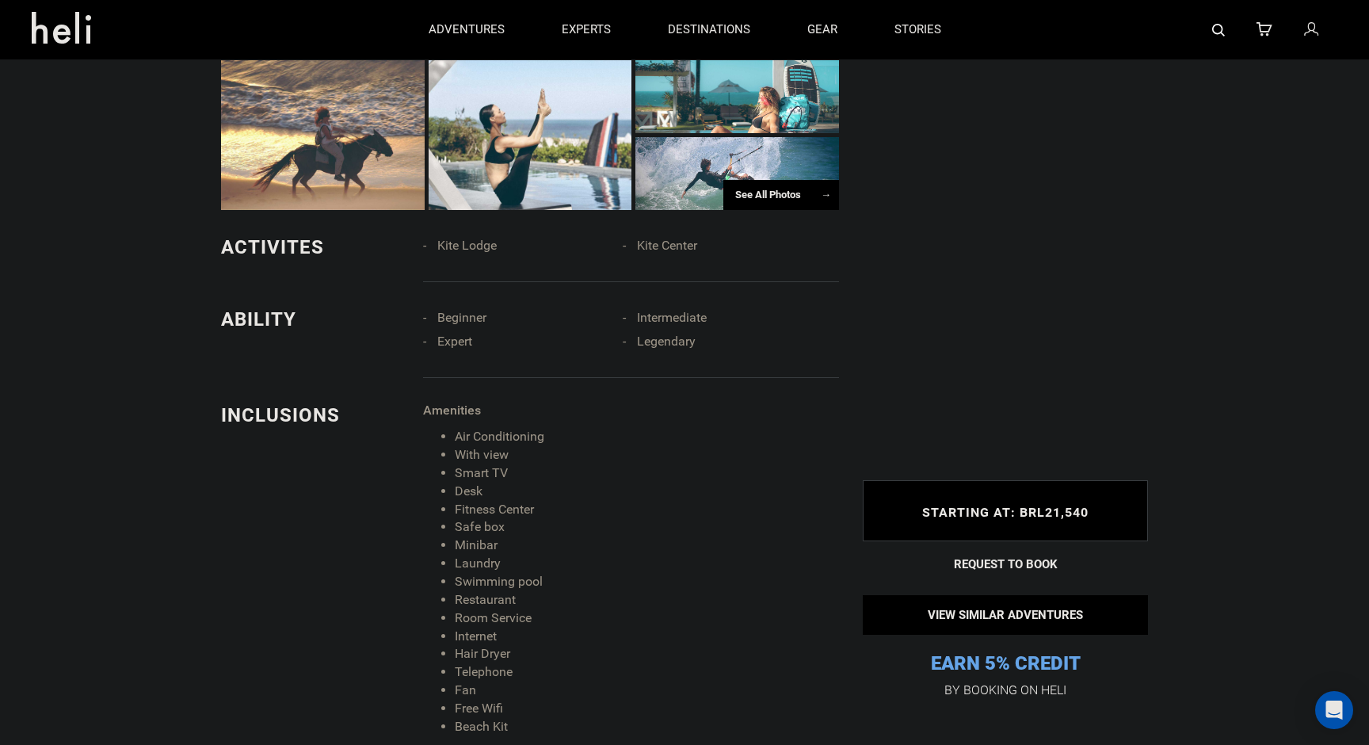
scroll to position [1274, 0]
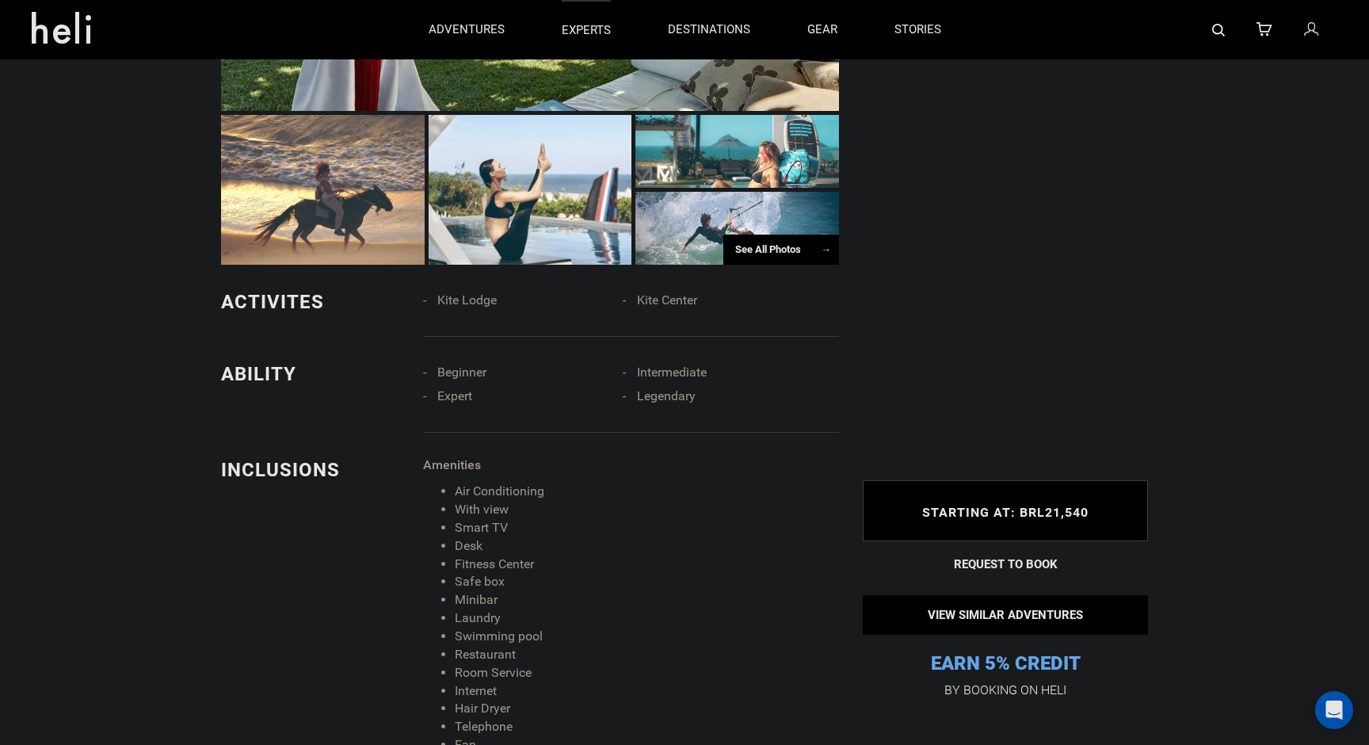
click at [580, 31] on p "experts" at bounding box center [586, 30] width 49 height 17
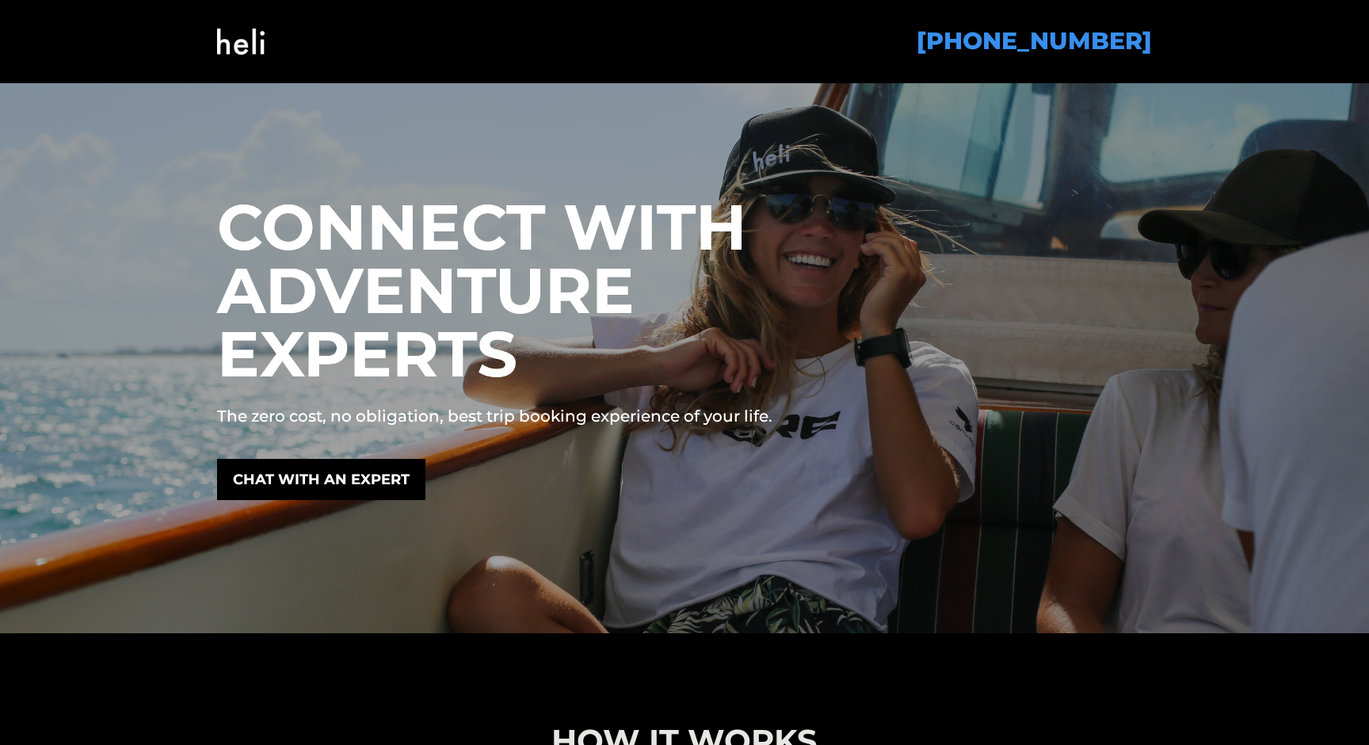
scroll to position [33, 0]
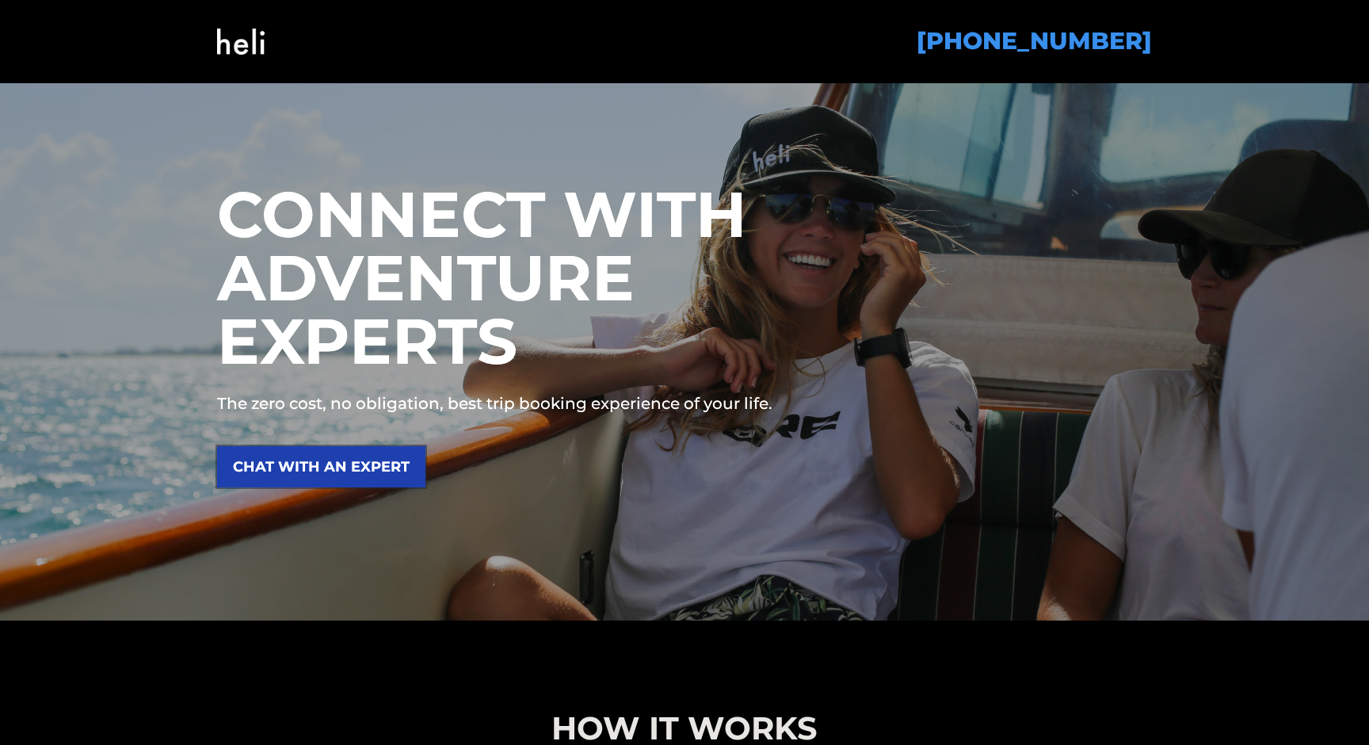
click at [338, 482] on link "CHAT WITH AN EXPERT" at bounding box center [321, 466] width 208 height 41
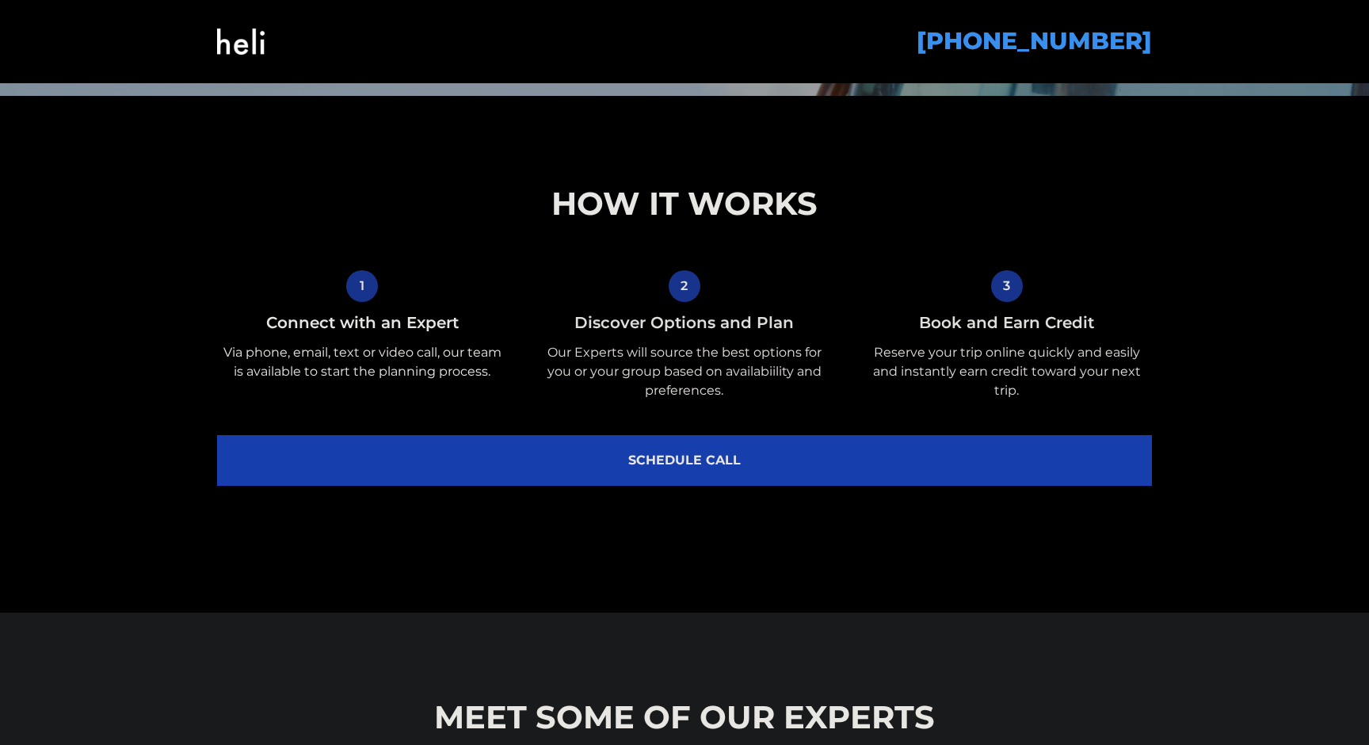
scroll to position [568, 0]
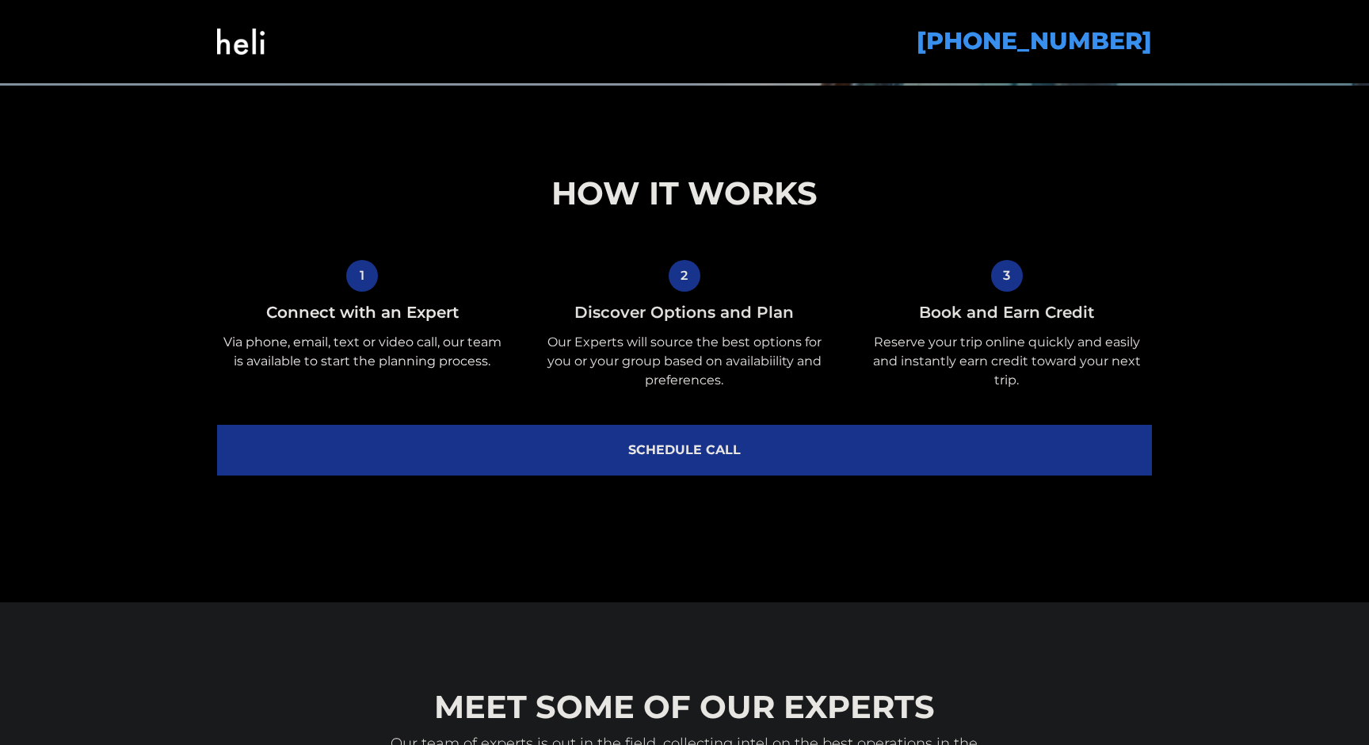
click at [676, 463] on link "SCHEDULE CALL" at bounding box center [684, 450] width 935 height 51
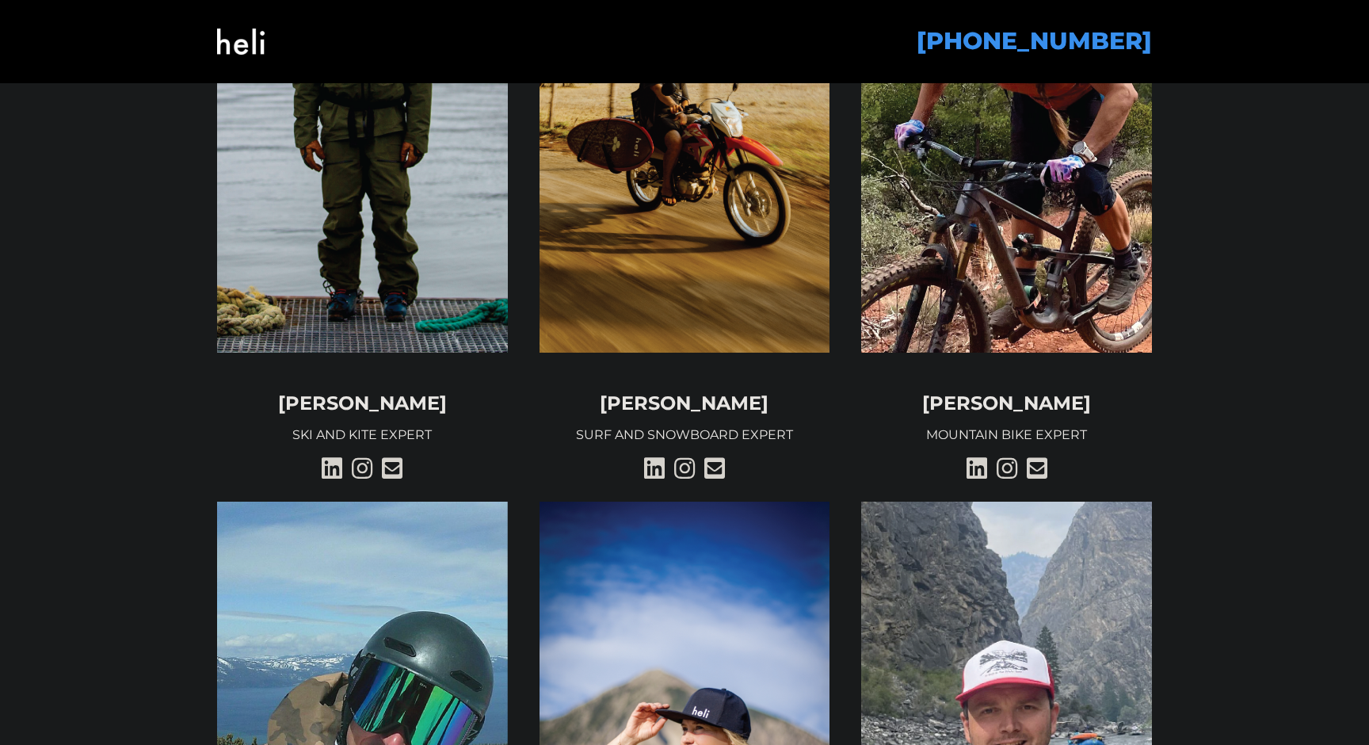
scroll to position [1355, 0]
